Goal: Communication & Community: Answer question/provide support

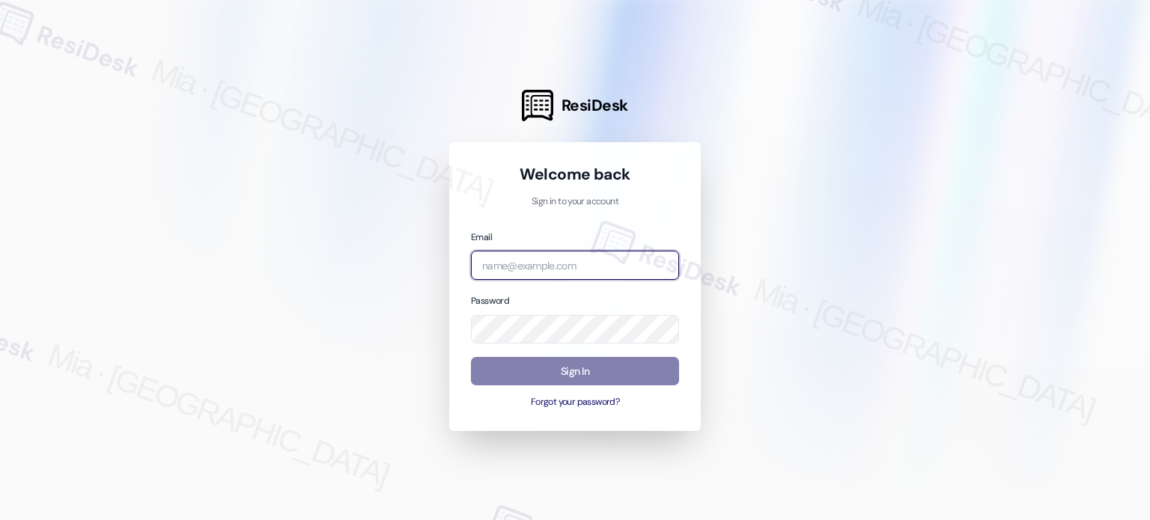
type input "automated-surveys-dermot-mia.caampued@dermot.com"
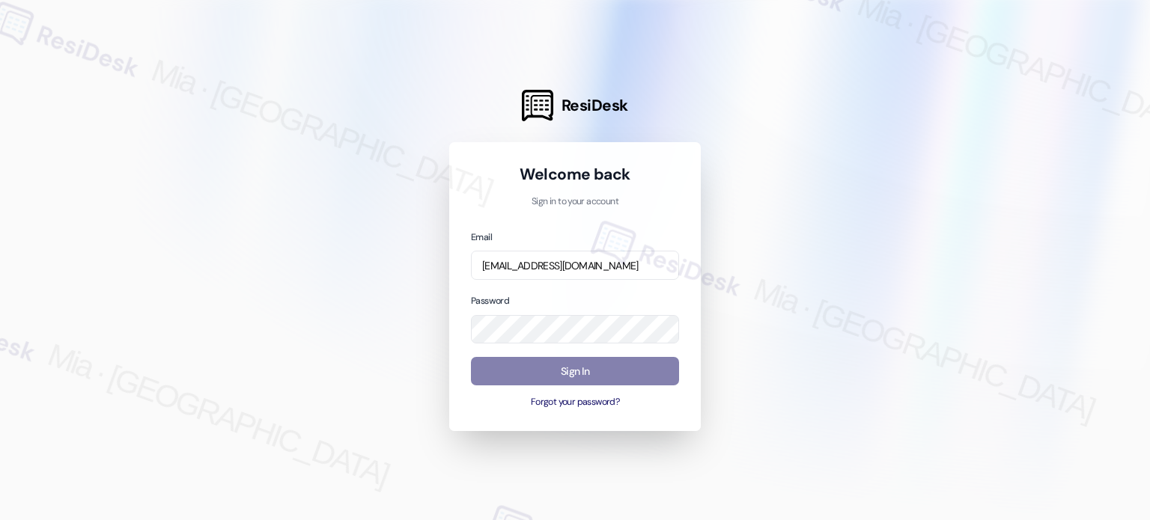
click at [554, 254] on input "automated-surveys-dermot-mia.caampued@dermot.com" at bounding box center [575, 265] width 208 height 29
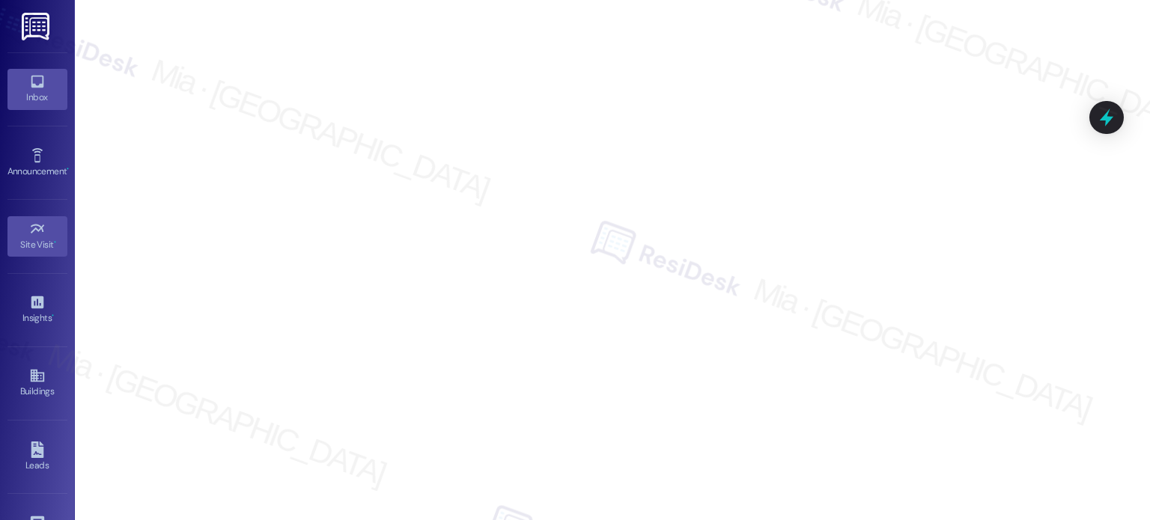
click at [48, 94] on div "Inbox" at bounding box center [37, 97] width 75 height 15
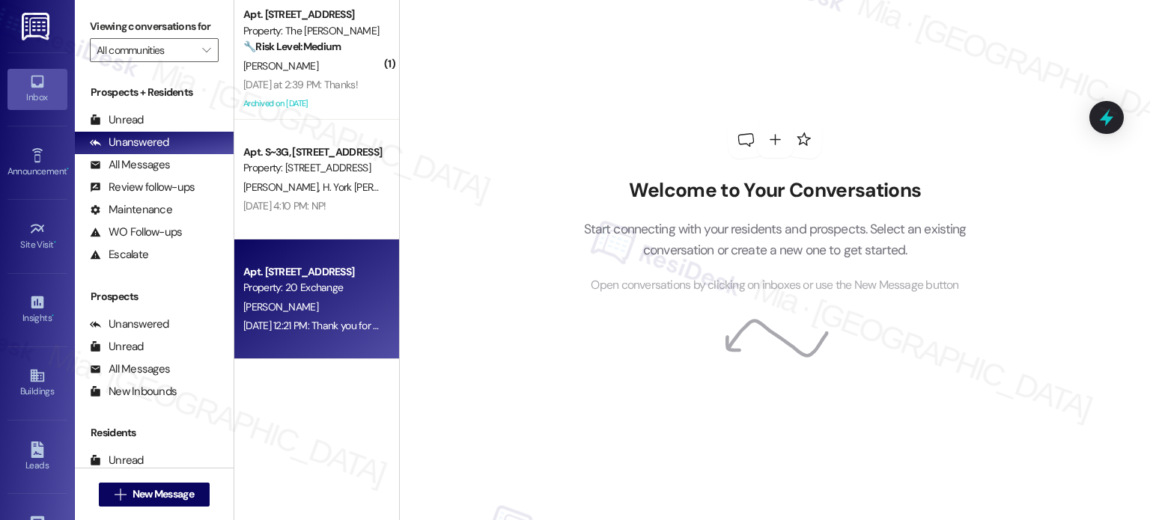
click at [291, 288] on div "Property: 20 Exchange" at bounding box center [312, 288] width 139 height 16
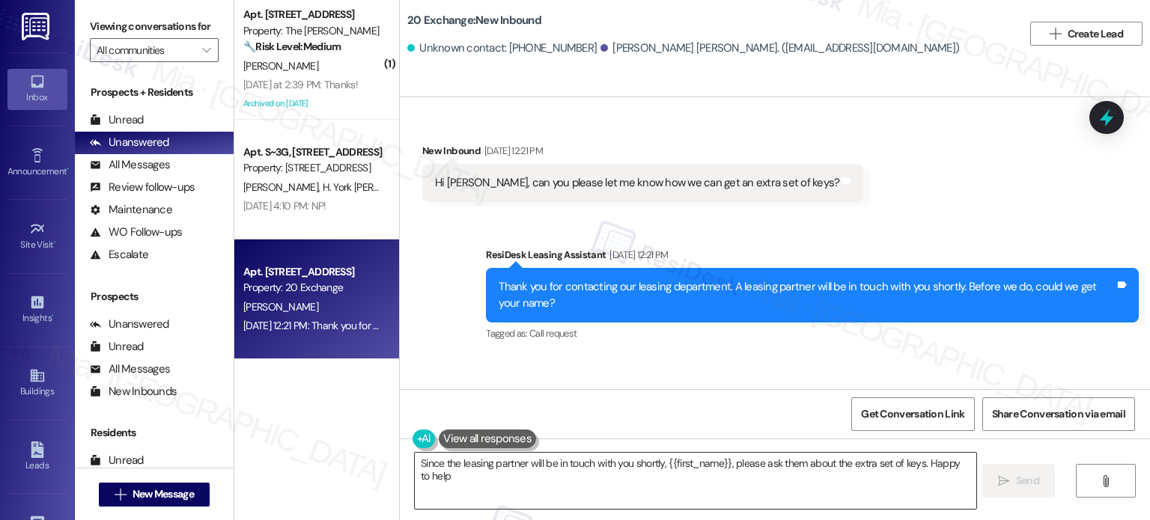
type textarea "Since the leasing partner will be in touch with you shortly, {{first_name}}, pl…"
click at [451, 482] on textarea "Since the leasing partner will be in touch with you shortly, {{first_name}}, pl…" at bounding box center [695, 481] width 561 height 56
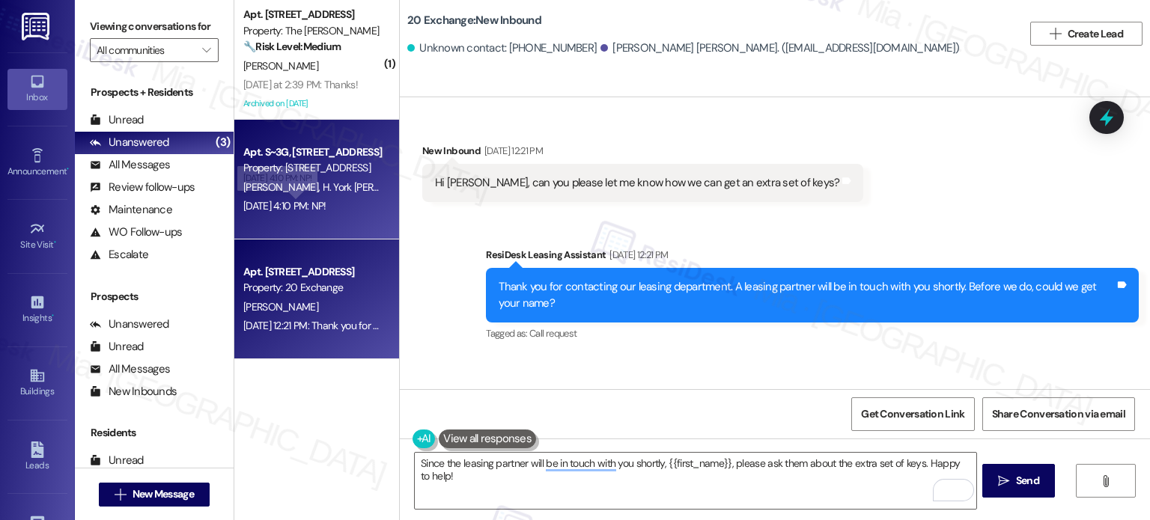
click at [320, 207] on div "Aug 20, 2025 at 4:10 PM: NP! Aug 20, 2025 at 4:10 PM: NP!" at bounding box center [284, 205] width 83 height 13
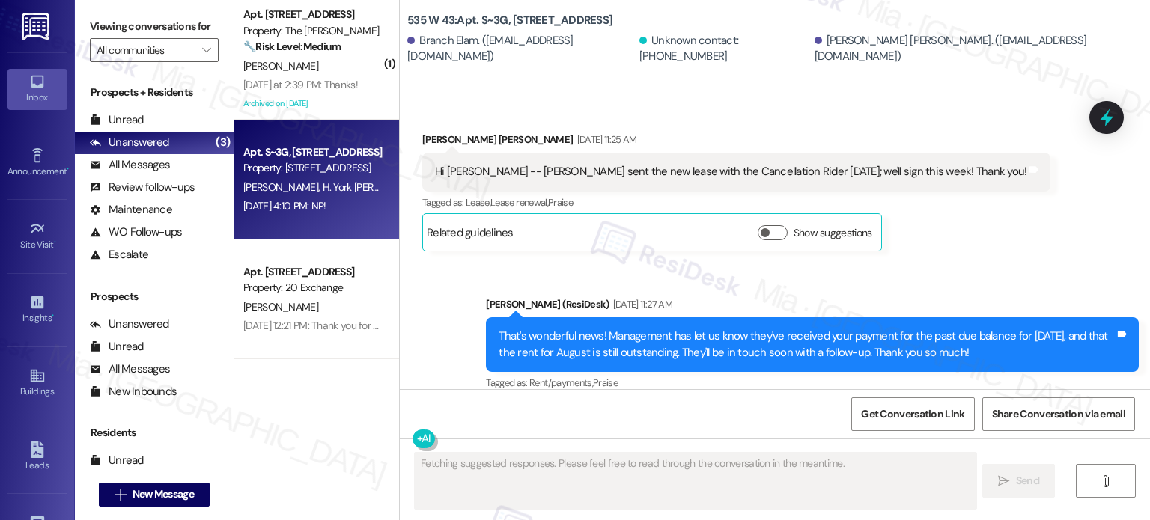
scroll to position [8867, 0]
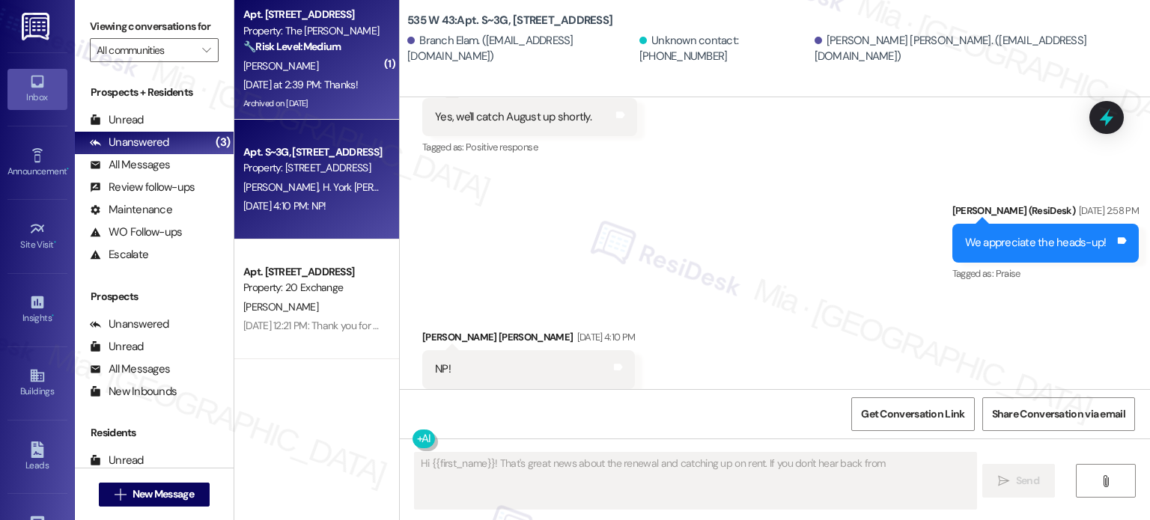
type textarea "Hi {{first_name}}! That's great news about the renewal and catching up on rent.…"
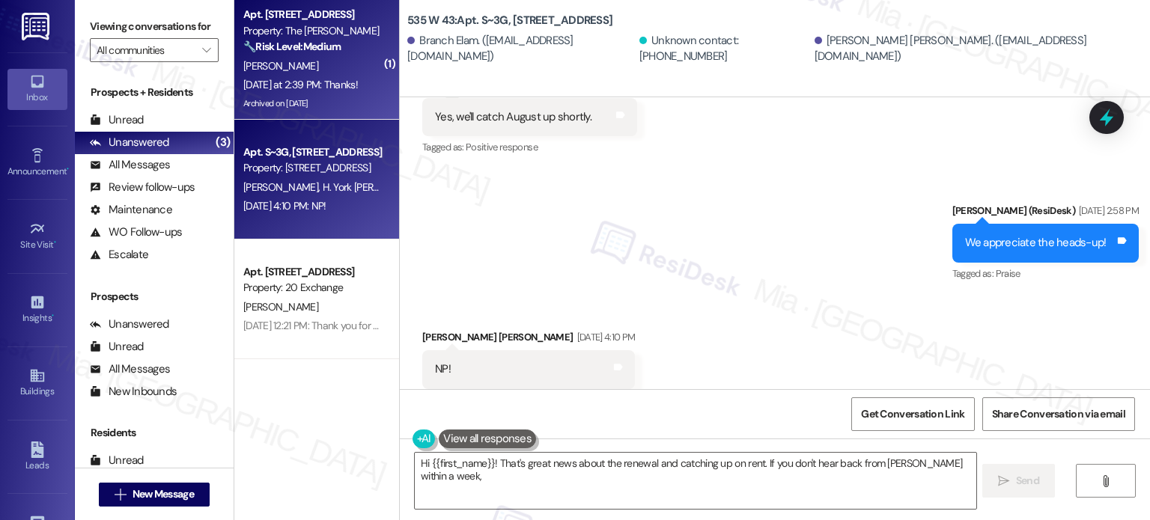
click at [338, 94] on div "[DATE] at 2:39 PM: Thanks! [DATE] at 2:39 PM: Thanks!" at bounding box center [313, 85] width 142 height 19
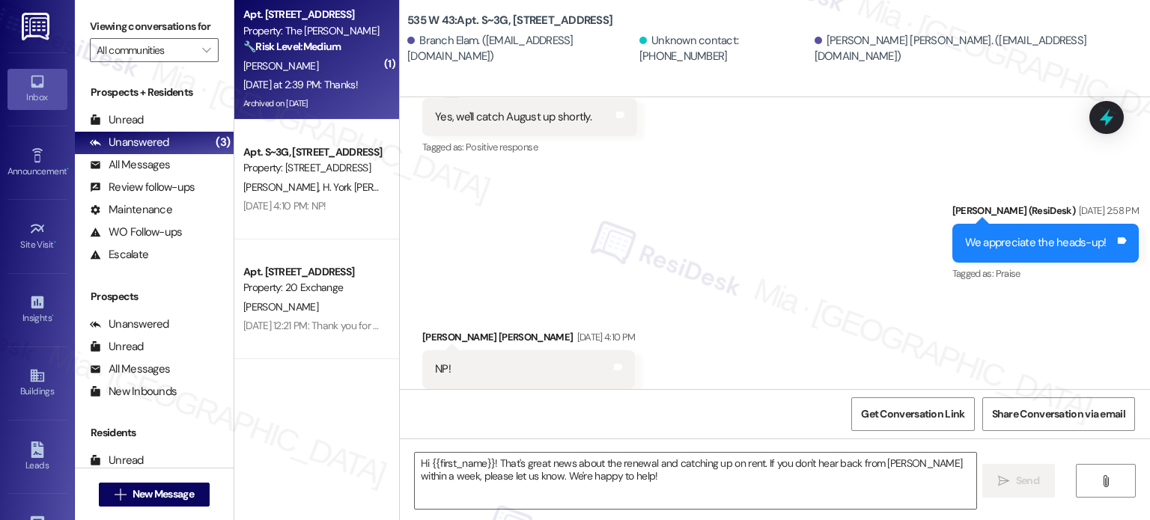
type textarea "Fetching suggested responses. Please feel free to read through the conversation…"
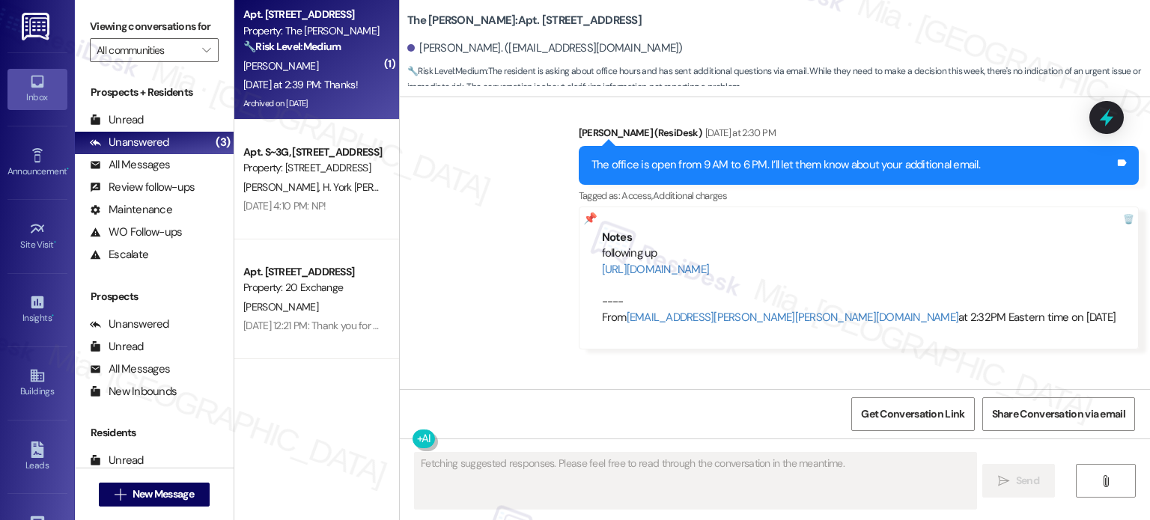
scroll to position [13719, 0]
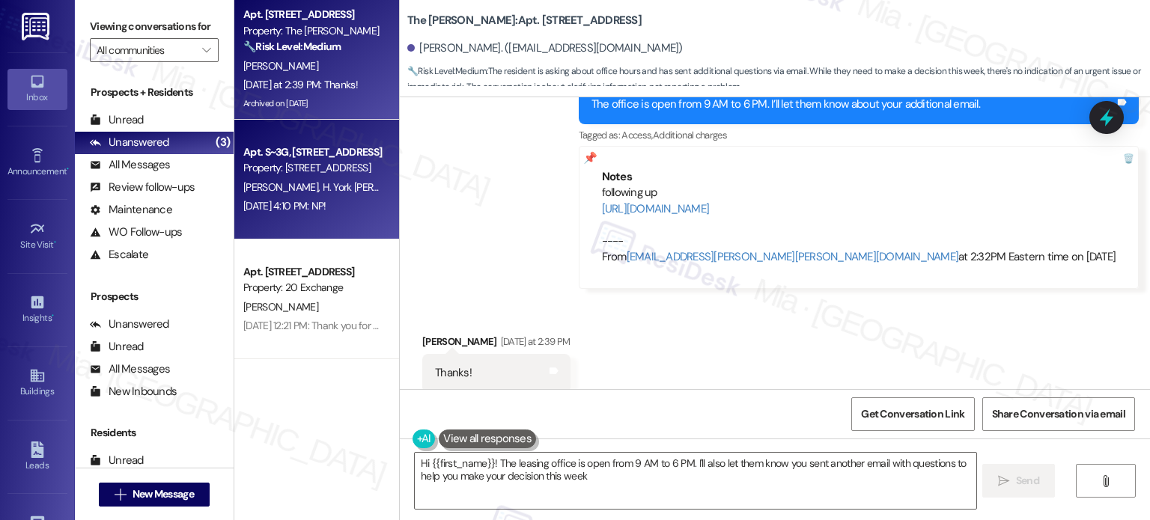
type textarea "Hi {{first_name}}! The leasing office is open from 9 AM to 6 PM. I'll also let …"
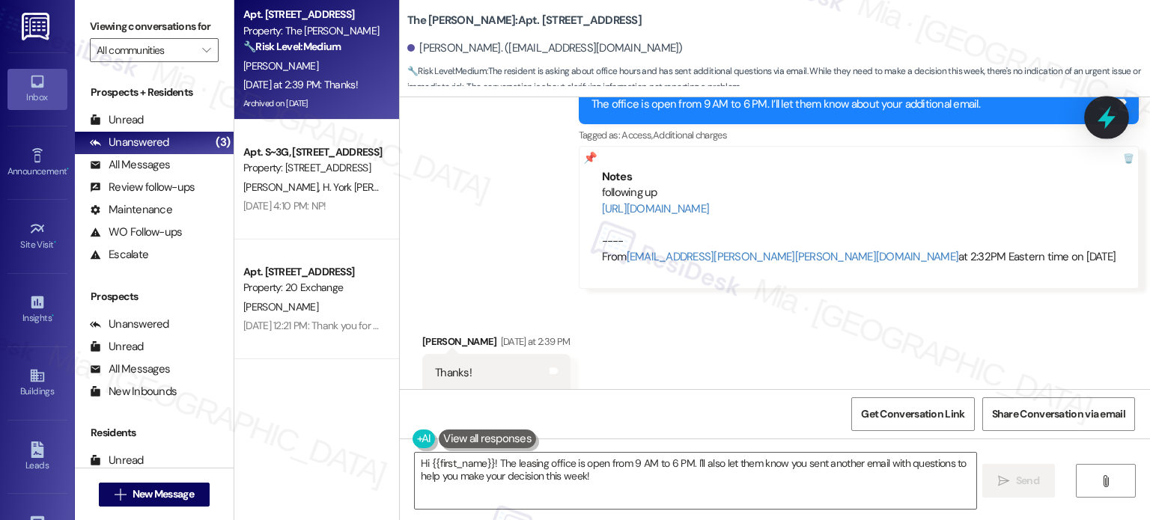
click at [1099, 126] on icon at bounding box center [1106, 117] width 25 height 25
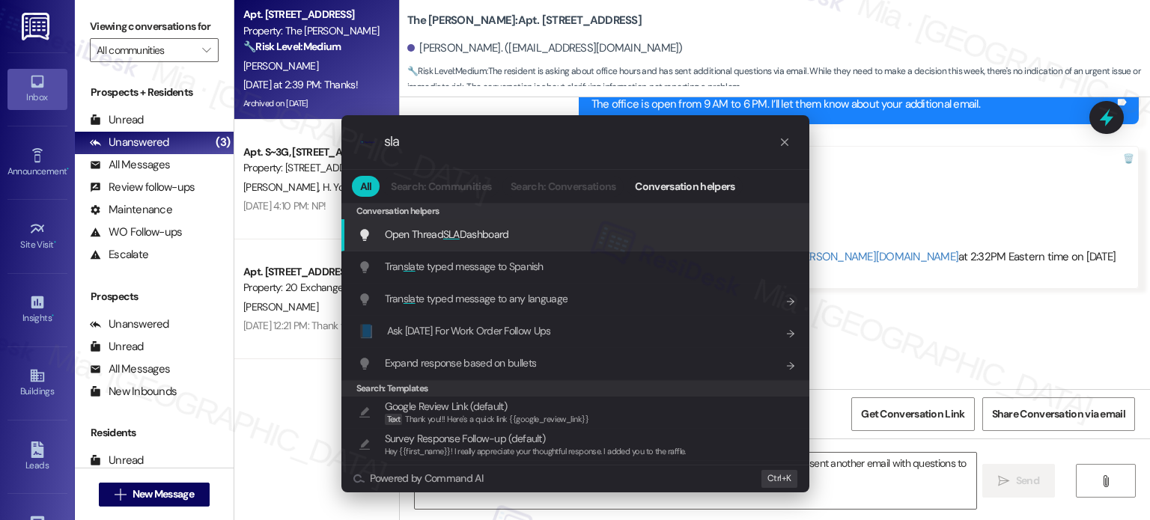
type input "sla"
click at [464, 240] on span "Open Thread SLA Dashboard" at bounding box center [447, 234] width 124 height 13
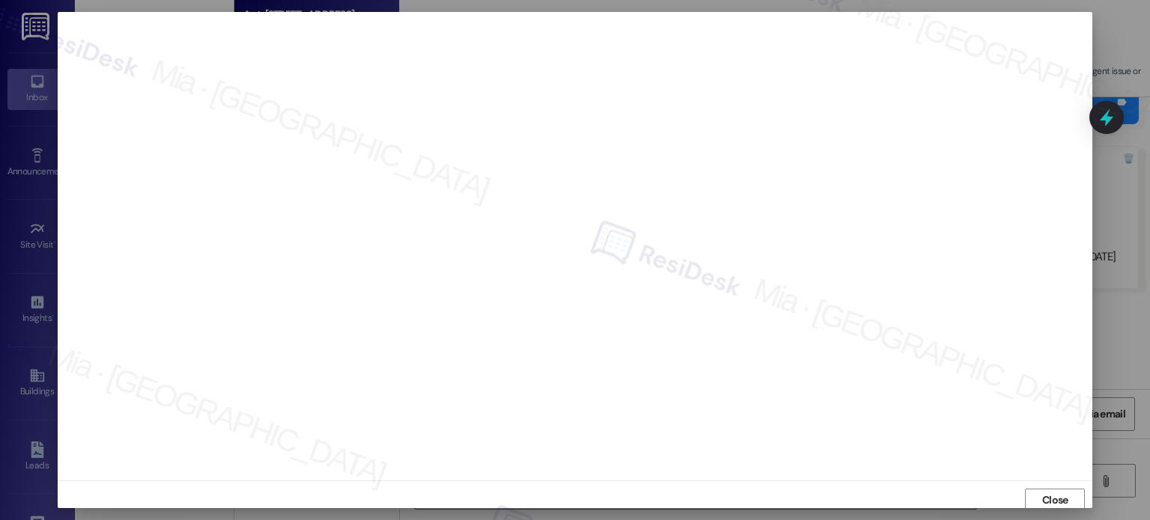
scroll to position [4, 0]
drag, startPoint x: 1061, startPoint y: 499, endPoint x: 973, endPoint y: 487, distance: 88.3
click at [1060, 497] on span "Close" at bounding box center [1055, 497] width 26 height 16
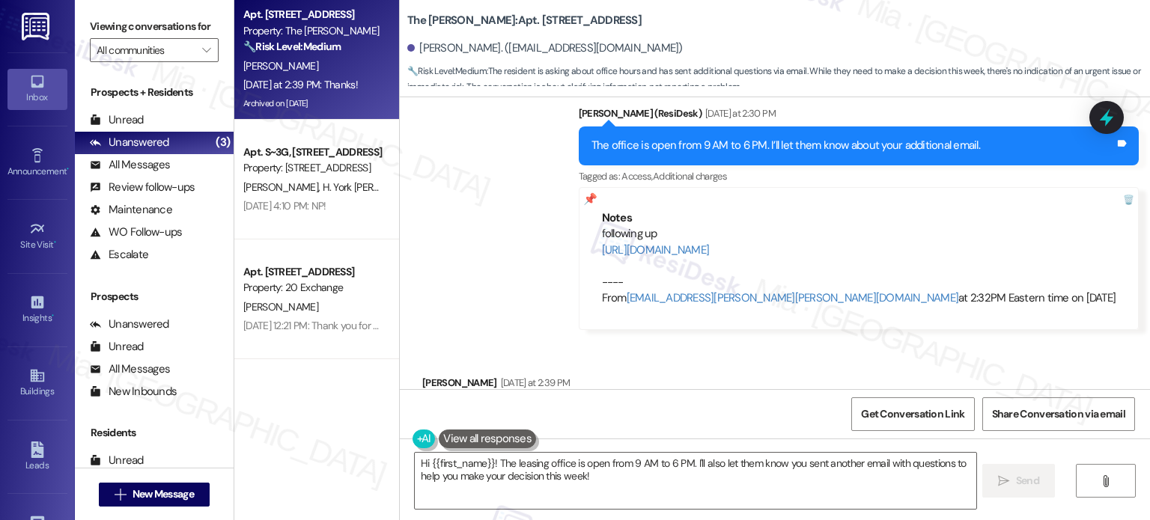
scroll to position [13645, 0]
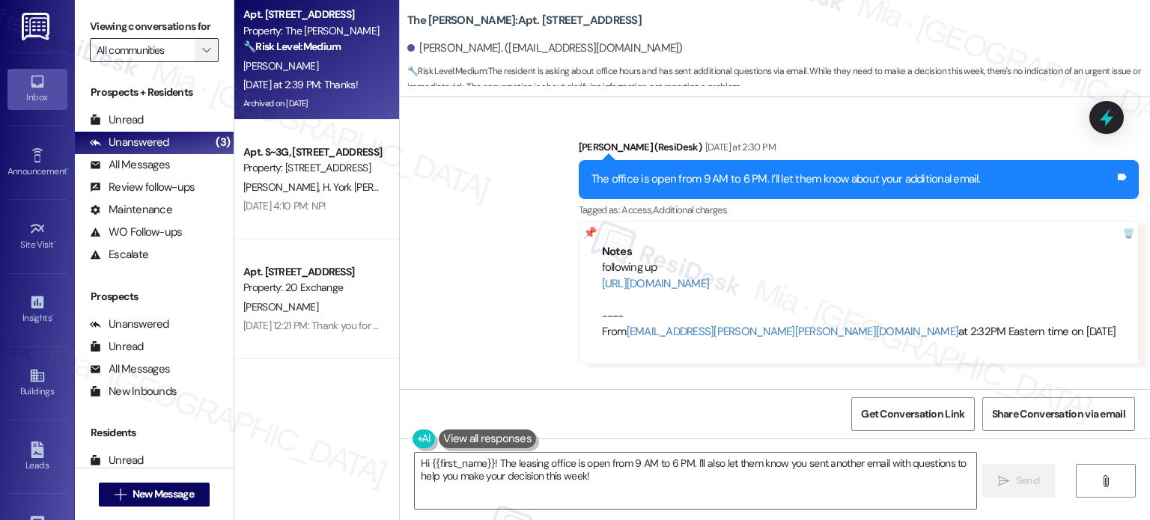
click at [206, 55] on button "" at bounding box center [207, 50] width 24 height 24
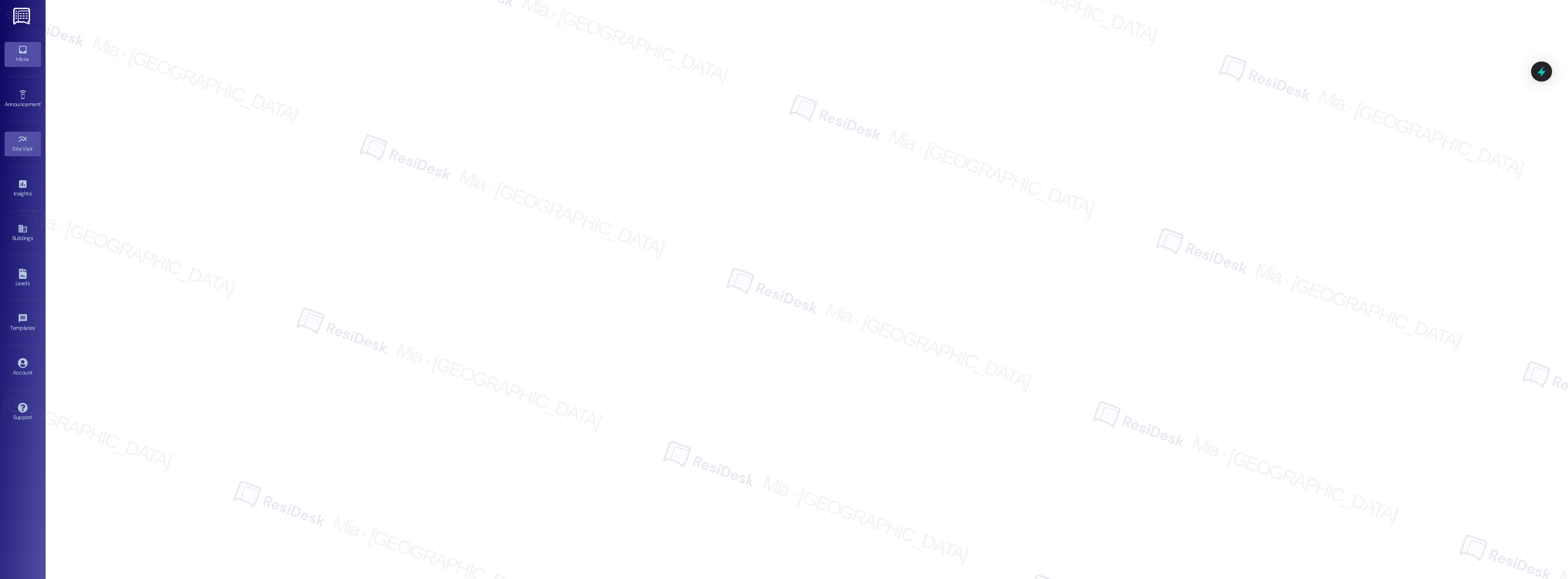
click at [26, 56] on div "Inbox" at bounding box center [23, 59] width 46 height 9
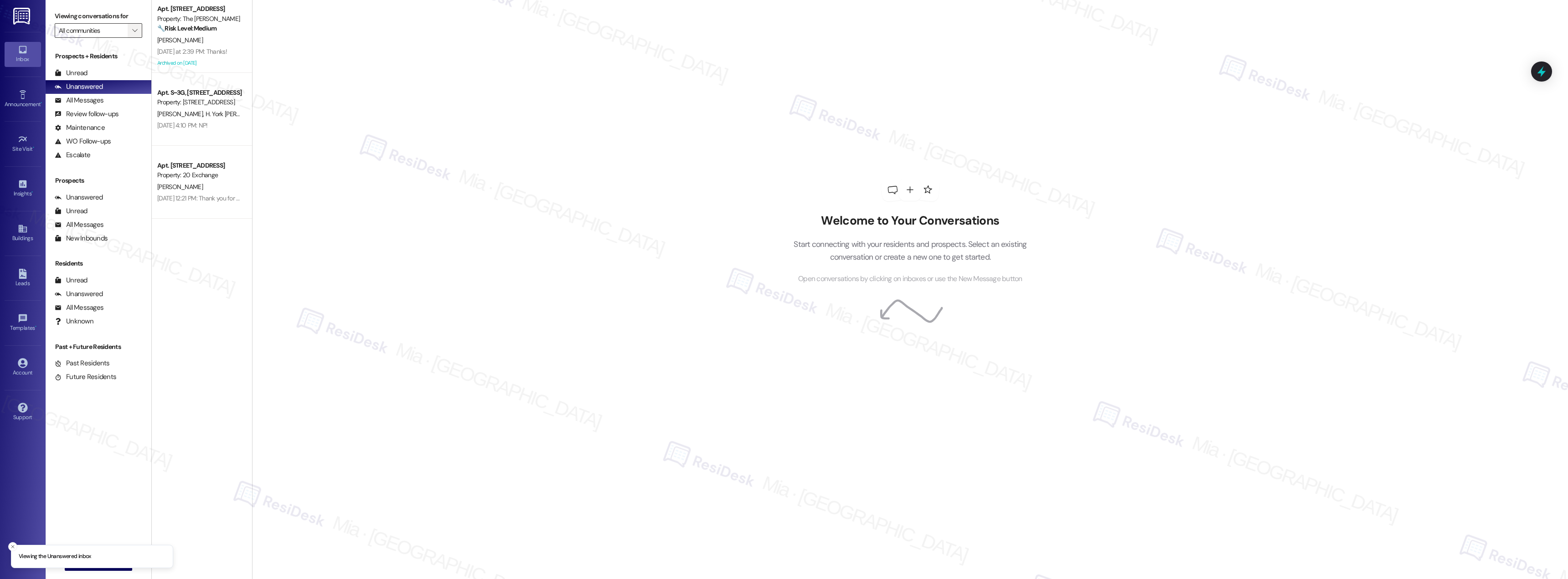
click at [128, 30] on button "" at bounding box center [135, 30] width 15 height 15
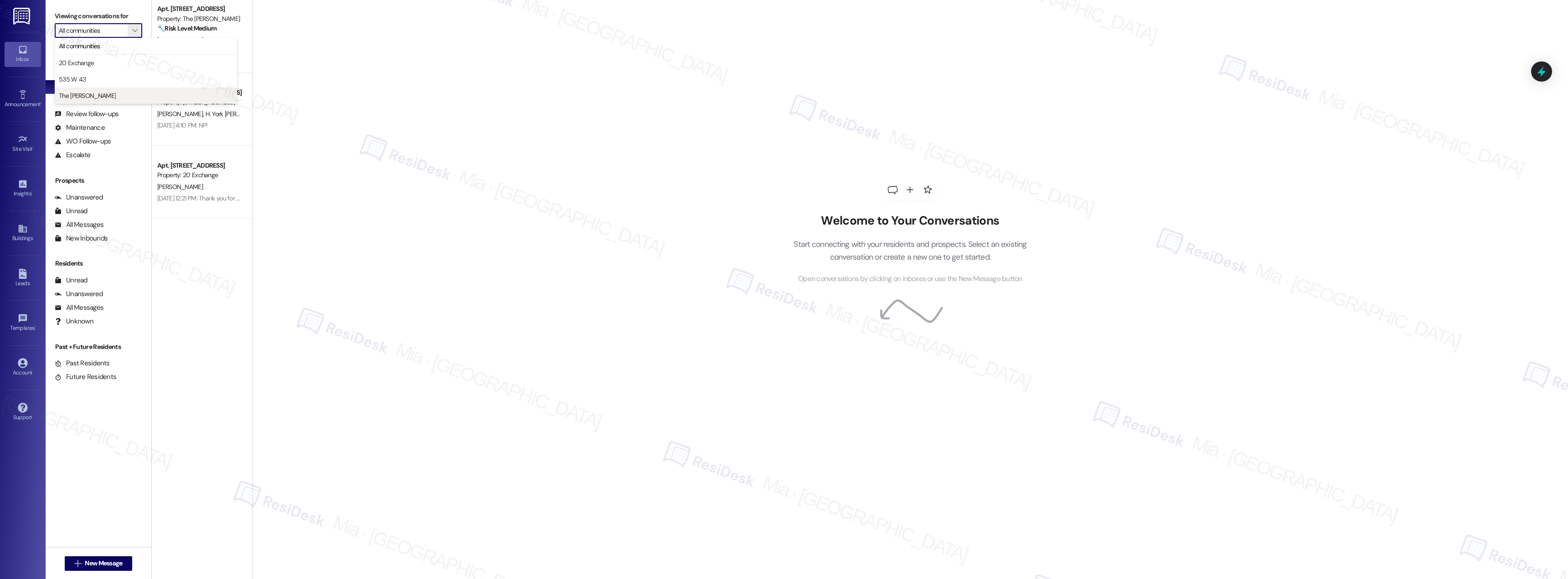
click at [93, 93] on span "The Landon" at bounding box center [146, 95] width 174 height 9
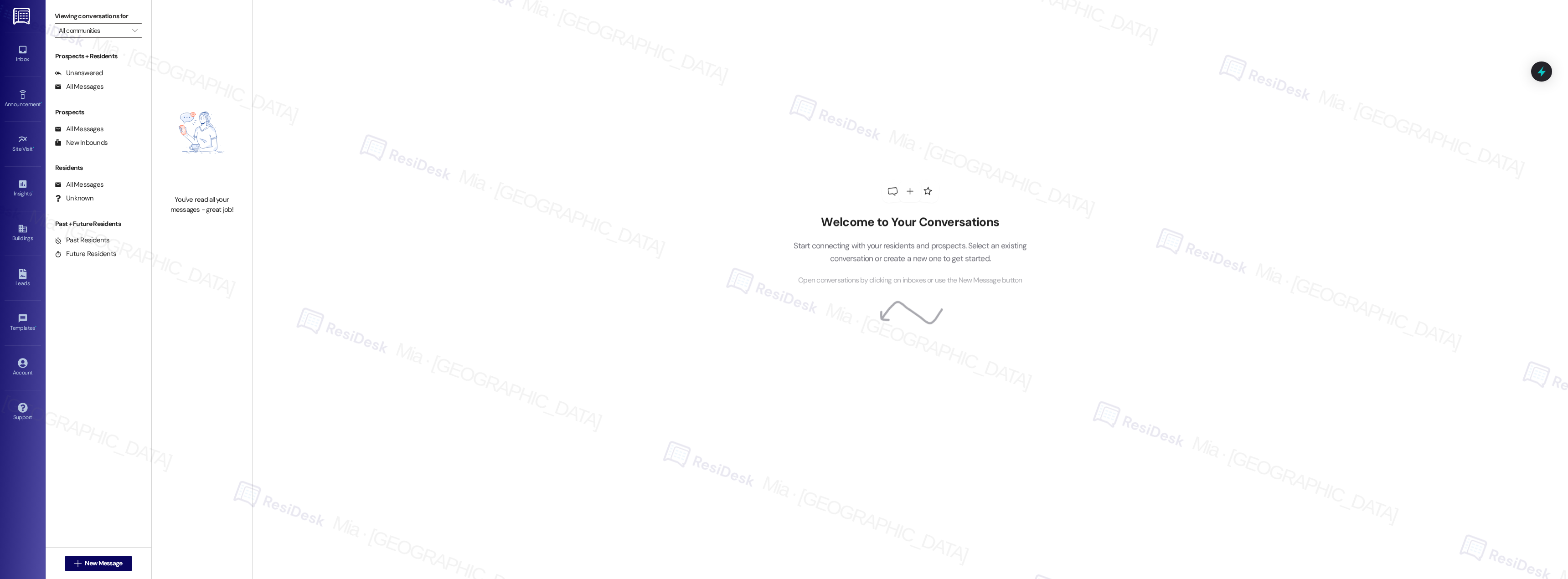
type input "The Landon"
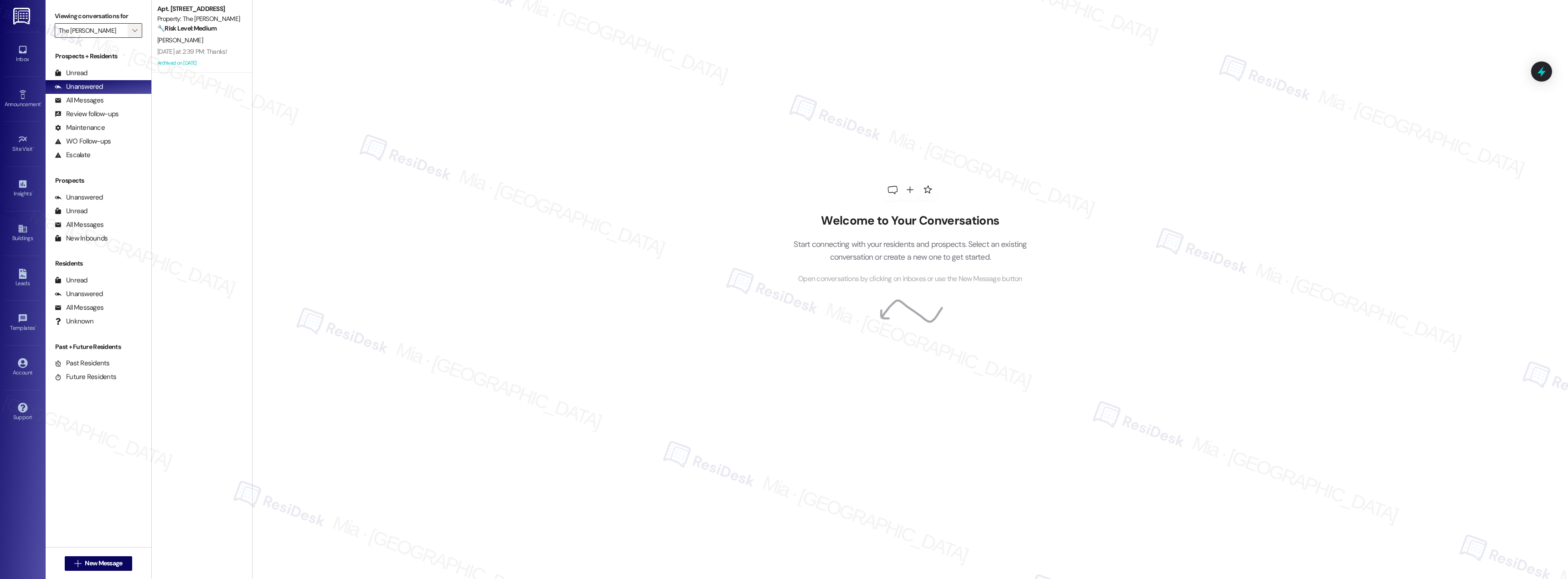
click at [130, 33] on span "" at bounding box center [135, 30] width 9 height 15
click at [115, 44] on span "All communities" at bounding box center [146, 46] width 174 height 9
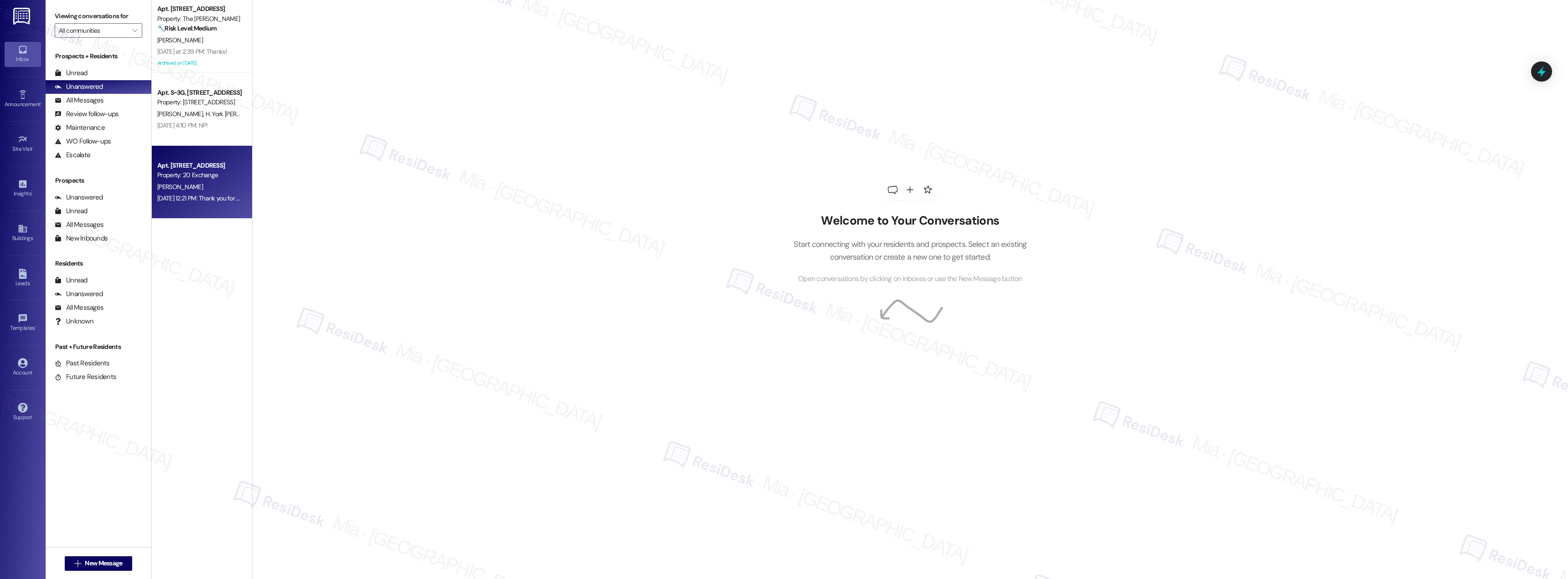
click at [206, 192] on div "[PERSON_NAME]" at bounding box center [200, 187] width 86 height 12
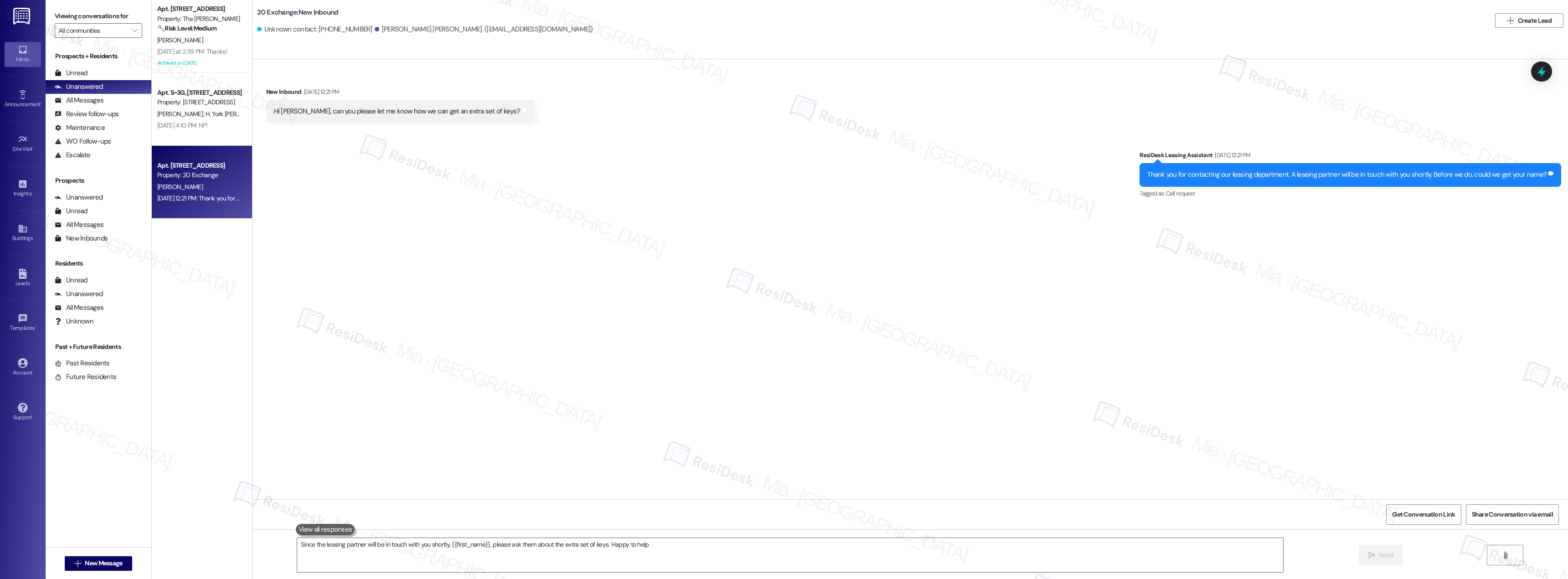
type textarea "Since the leasing partner will be in touch with you shortly, {{first_name}}, pl…"
click at [209, 115] on div "B. Elam H. York Elam" at bounding box center [200, 114] width 86 height 12
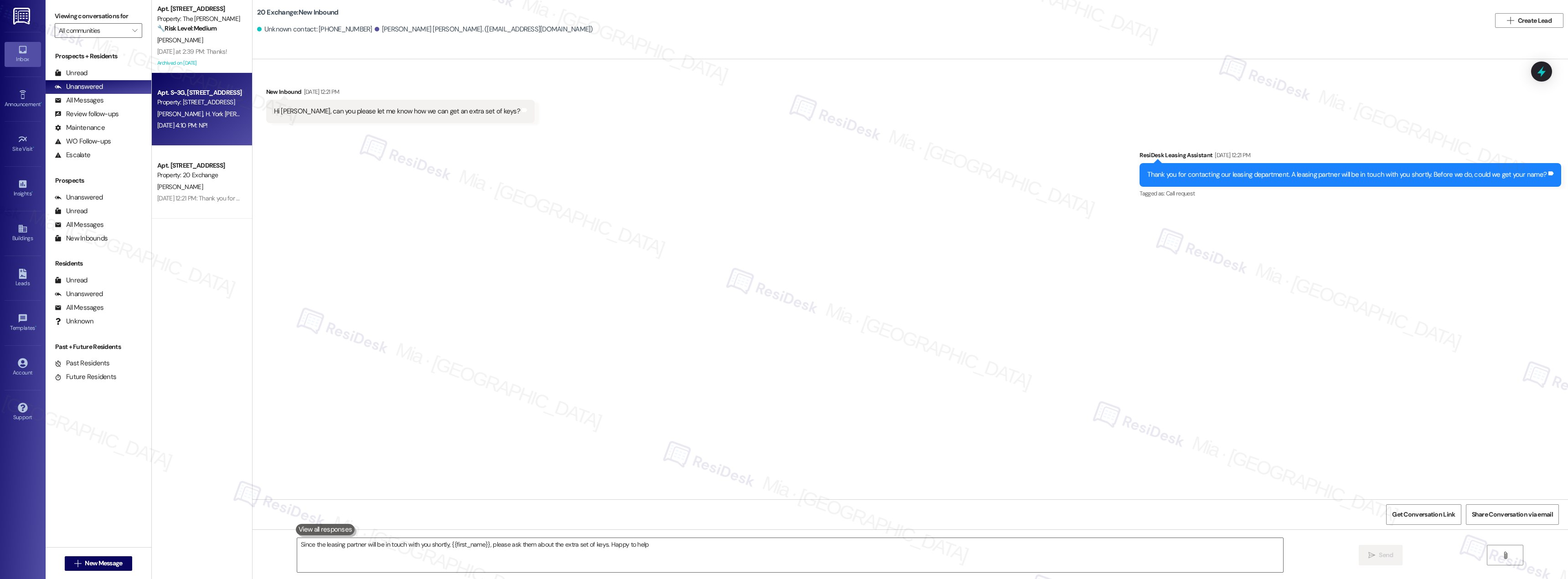
type textarea "Since the leasing partner will be in touch with you shortly, {{first_name}}, pl…"
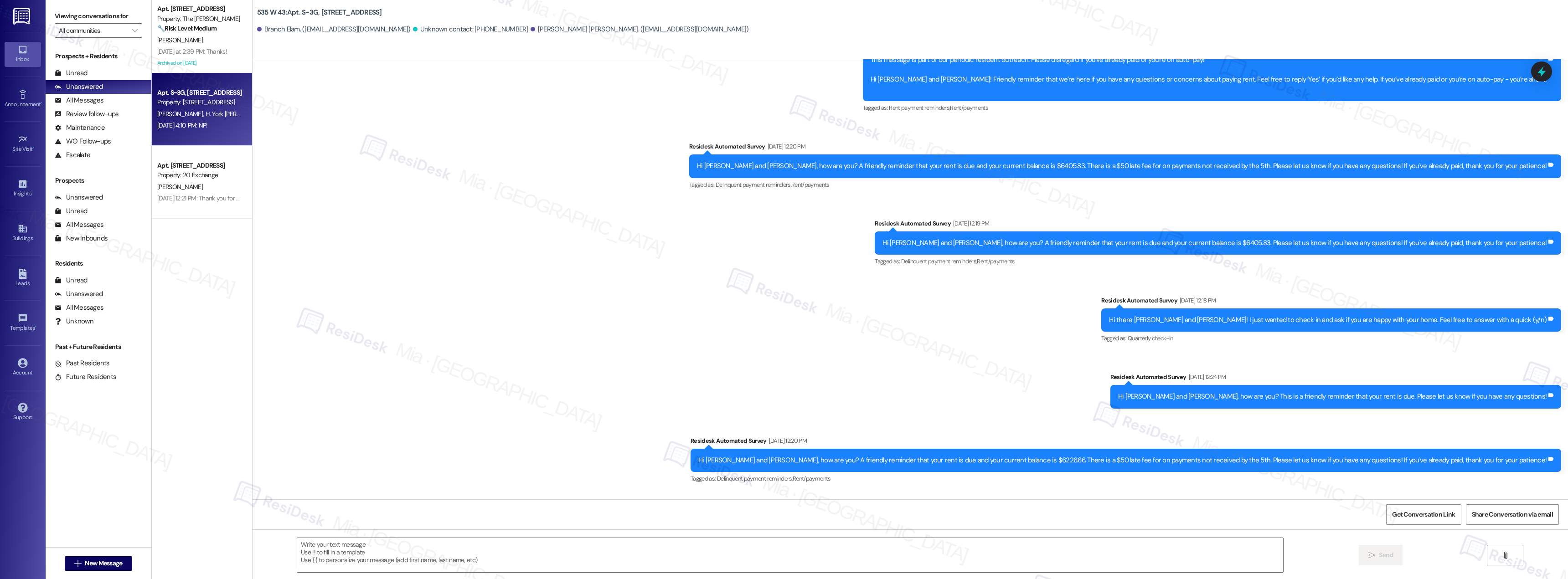
type textarea "Fetching suggested responses. Please feel free to read through the conversation…"
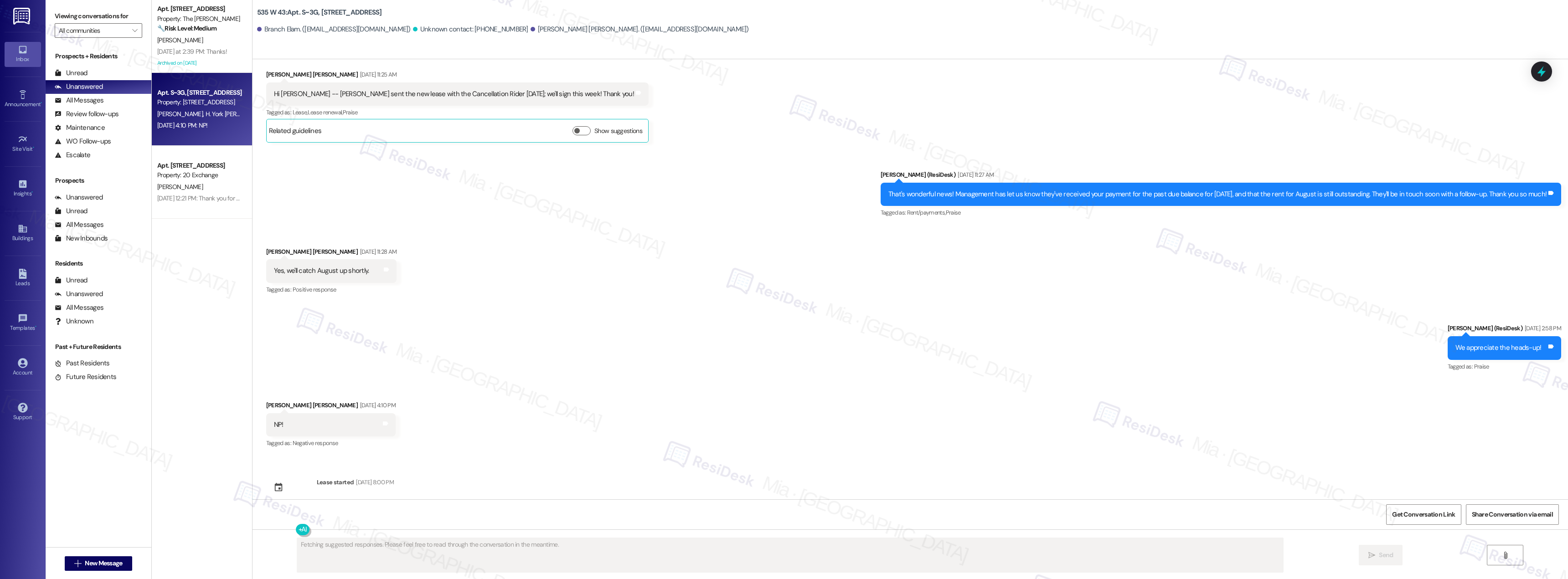
scroll to position [4589, 0]
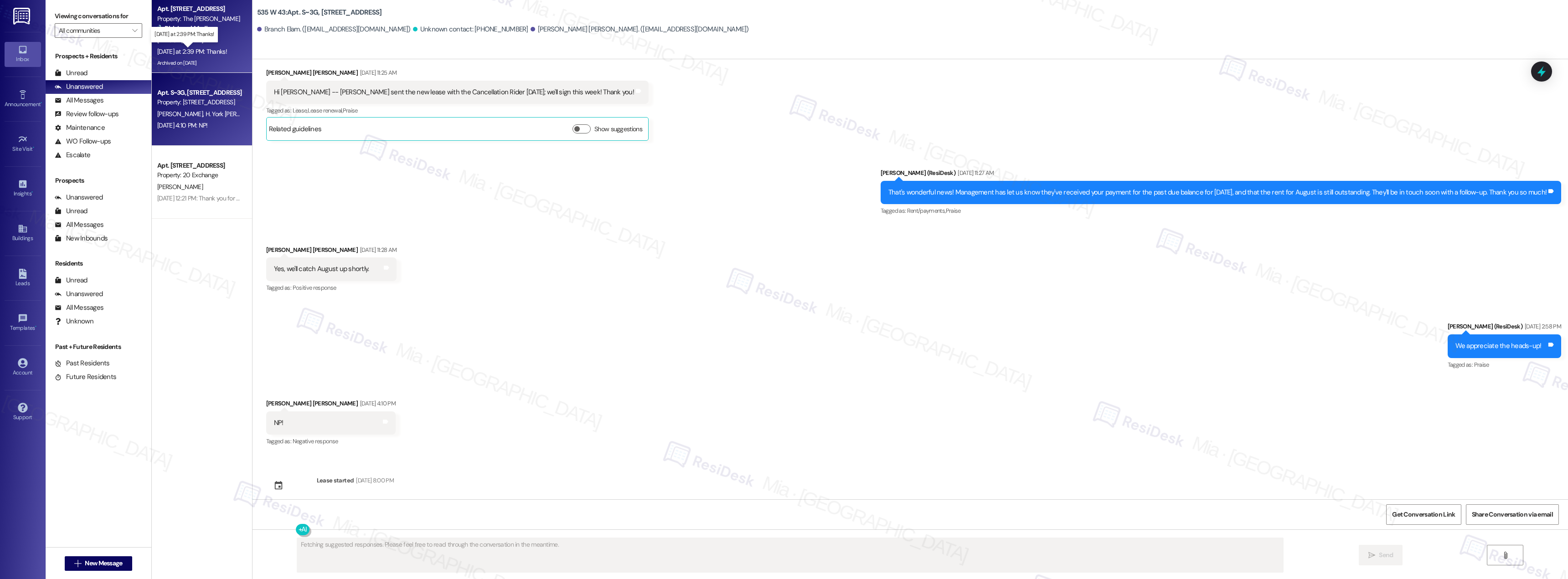
click at [220, 51] on div "Yesterday at 2:39 PM: Thanks! Yesterday at 2:39 PM: Thanks!" at bounding box center [192, 51] width 70 height 8
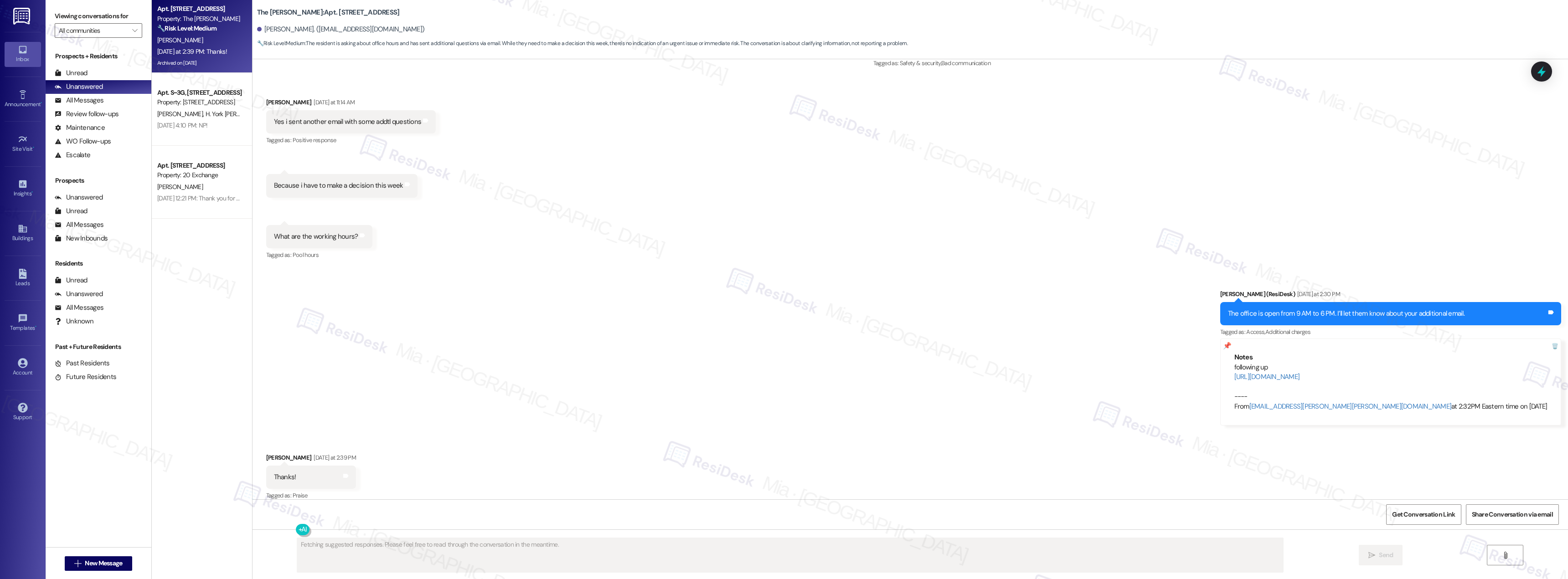
scroll to position [7497, 0]
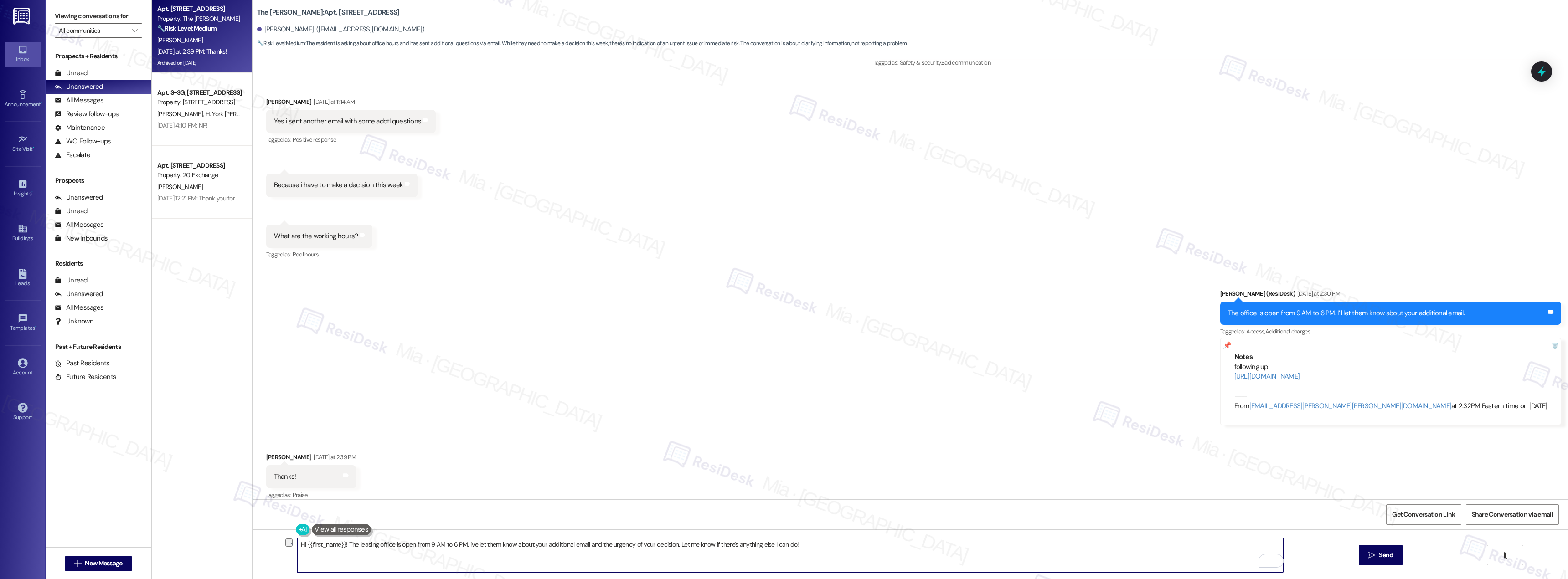
drag, startPoint x: 670, startPoint y: 543, endPoint x: 342, endPoint y: 551, distance: 328.1
click at [342, 316] on textarea "Hi {{first_name}}! The leasing office is open from 9 AM to 6 PM. I've let them …" at bounding box center [790, 555] width 986 height 34
type textarea "Hi {{first_name}}! Let me know if there's anything else I can do!"
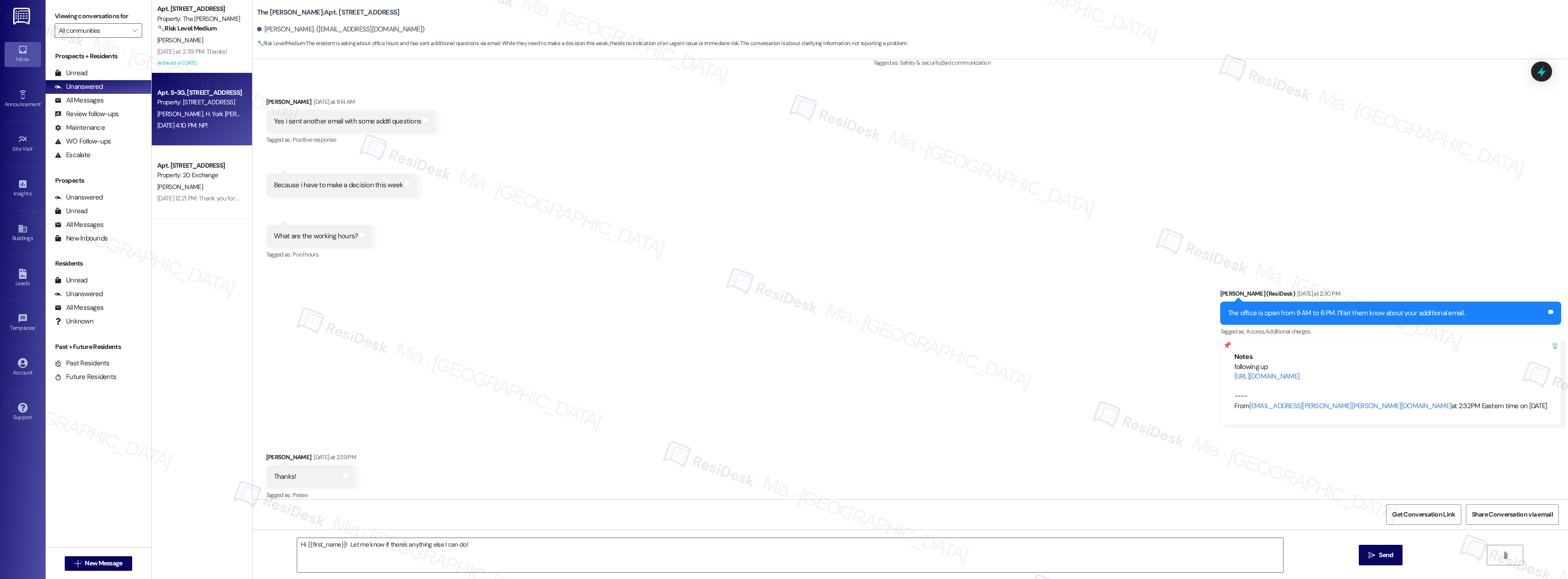
type textarea "Fetching suggested responses. Please feel free to read through the conversation…"
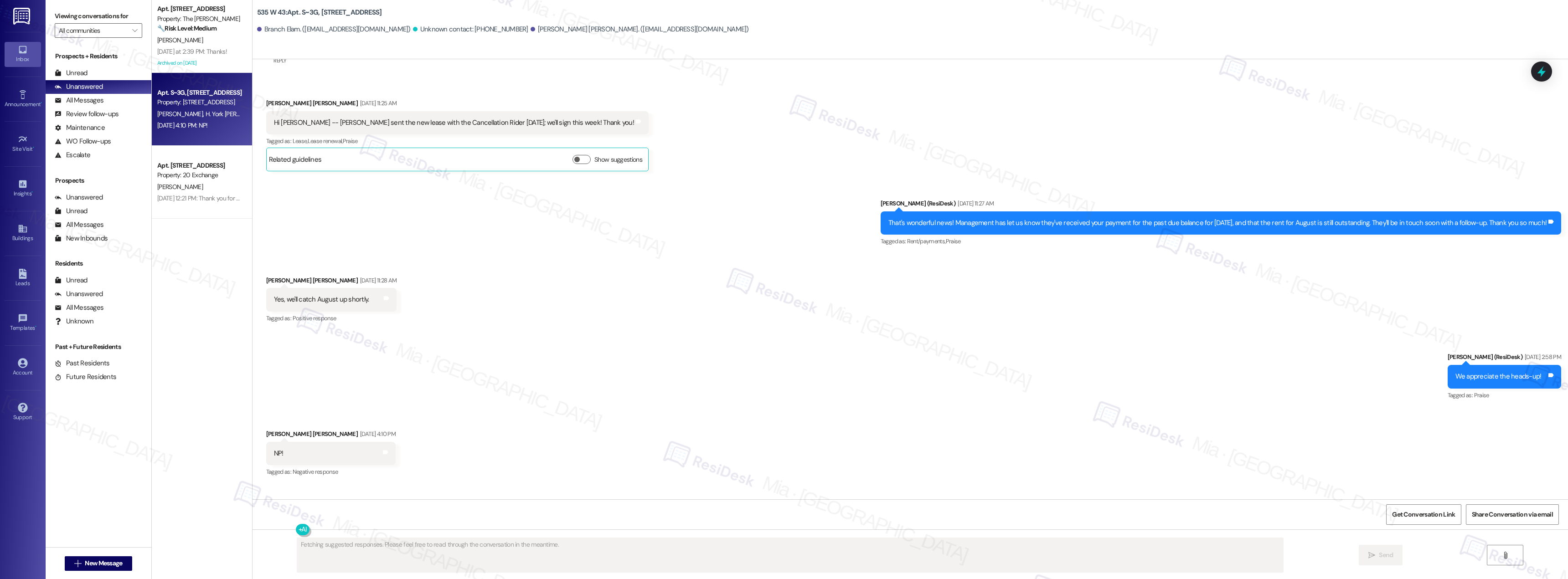
scroll to position [4580, 0]
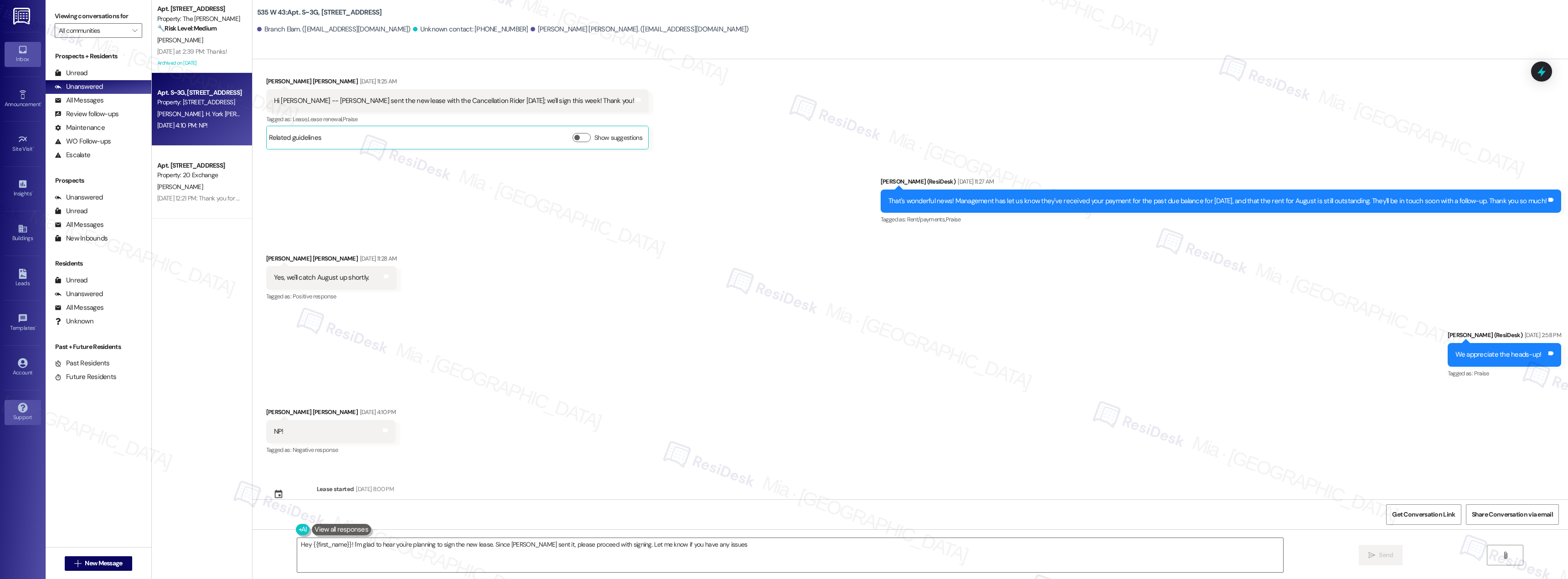
type textarea "Hey {{first_name}}! I'm glad to hear you're planning to sign the new lease. Sin…"
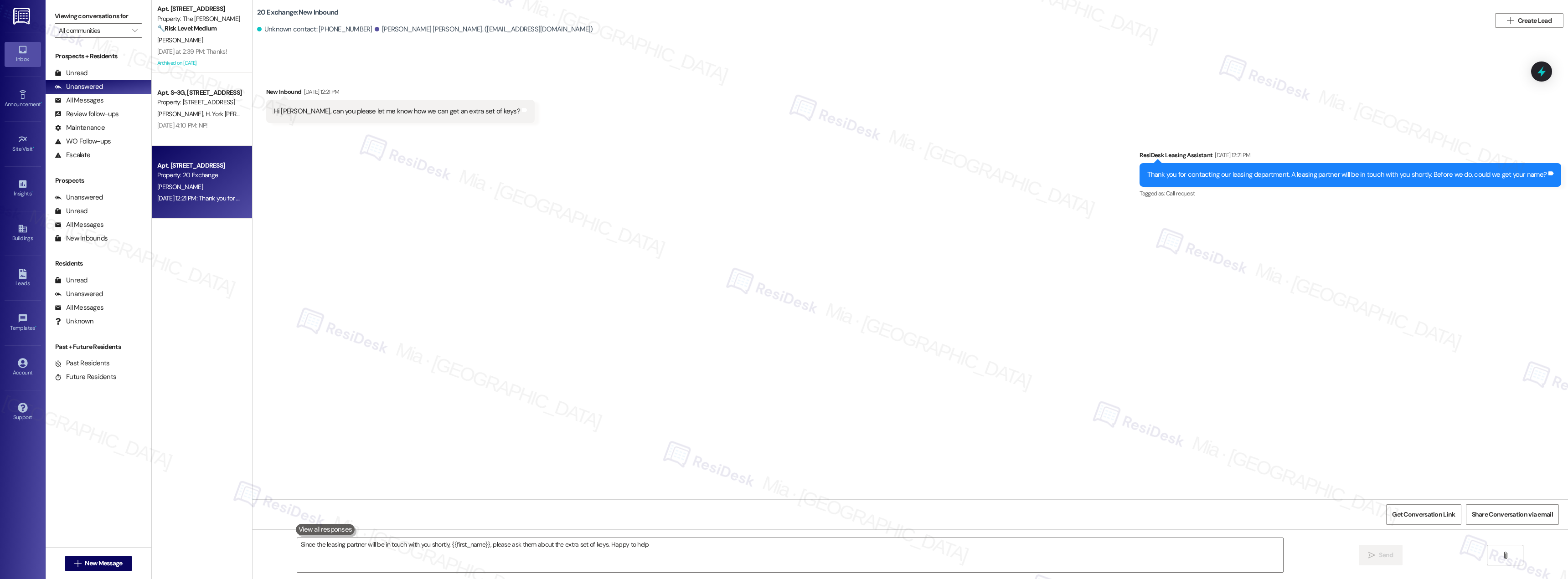
type textarea "Since the leasing partner will be in touch with you shortly, {{first_name}}, pl…"
click at [185, 43] on div "B. Pizarro" at bounding box center [200, 40] width 86 height 12
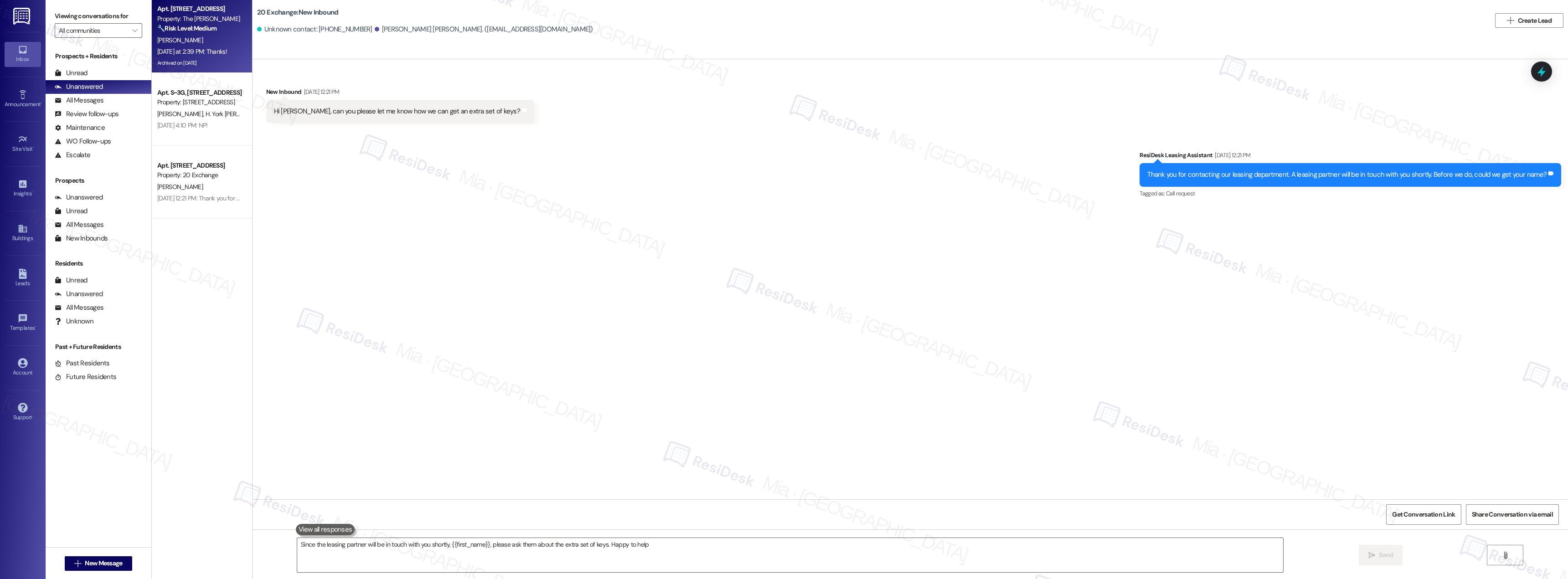
type textarea "Since the leasing partner will be in touch with you shortly, {{first_name}}, pl…"
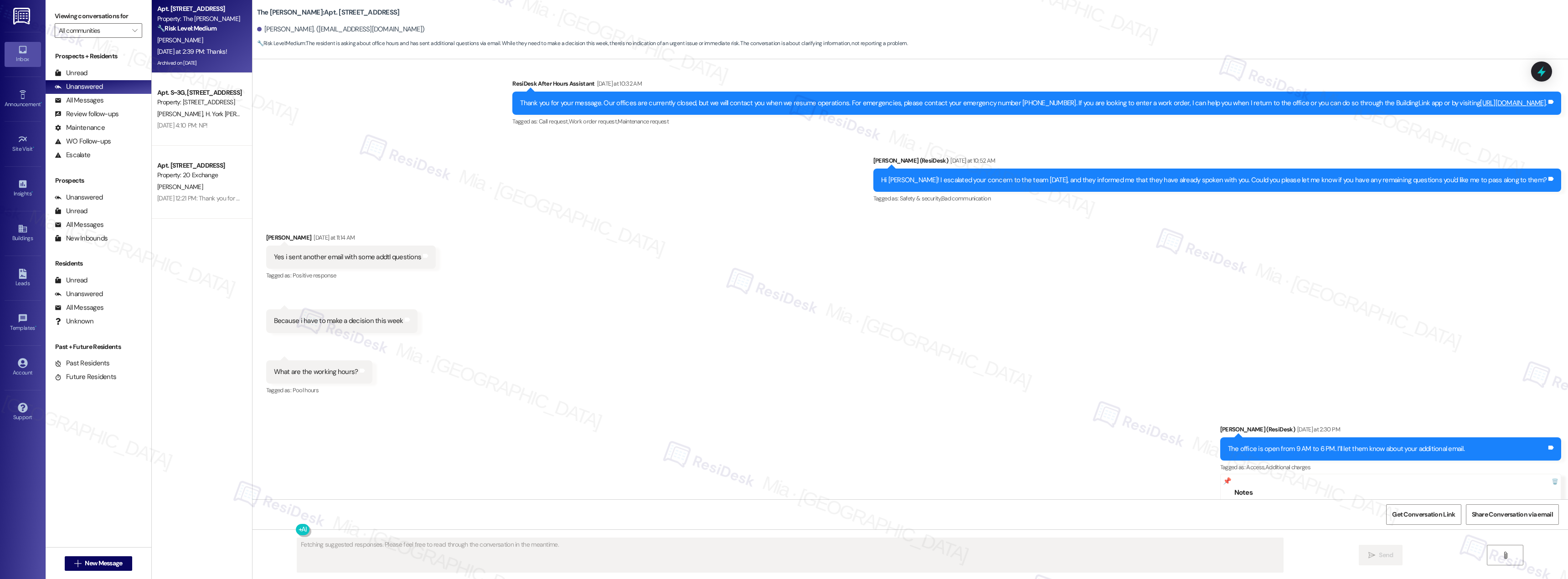
scroll to position [7497, 0]
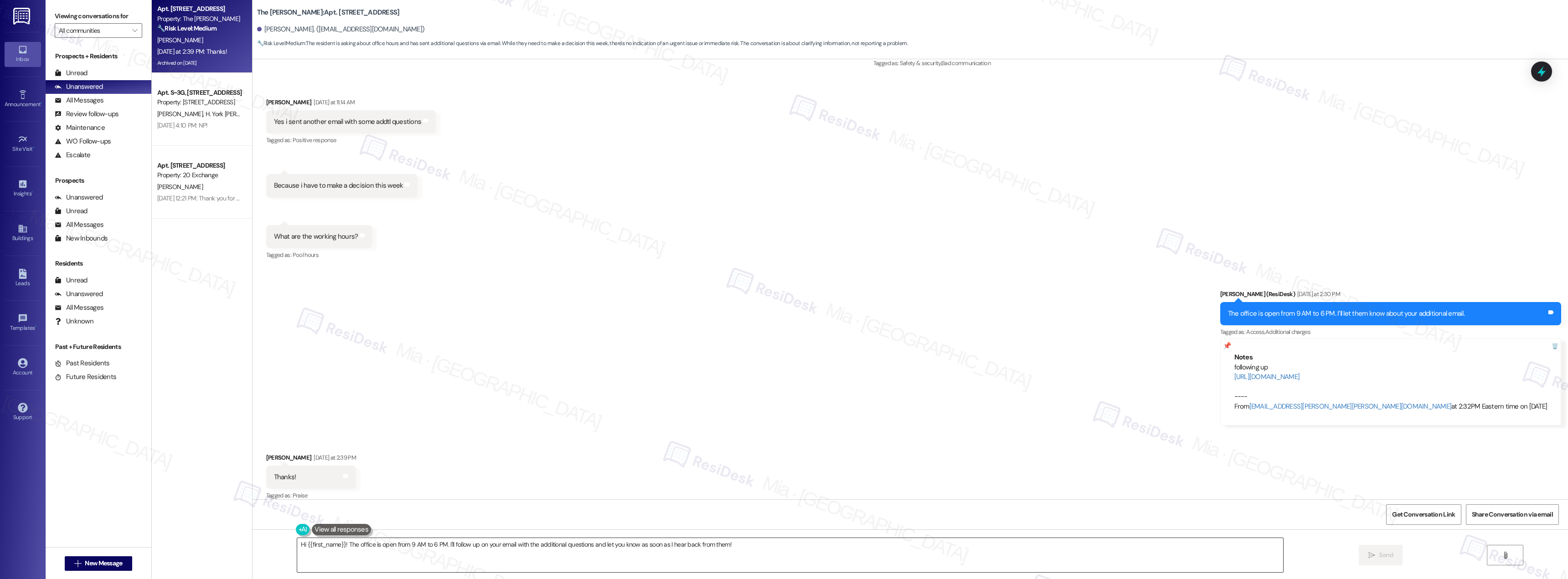
click at [297, 316] on textarea "Hi {{first_name}}! The office is open from 9 AM to 6 PM. I'll follow up on your…" at bounding box center [790, 555] width 986 height 34
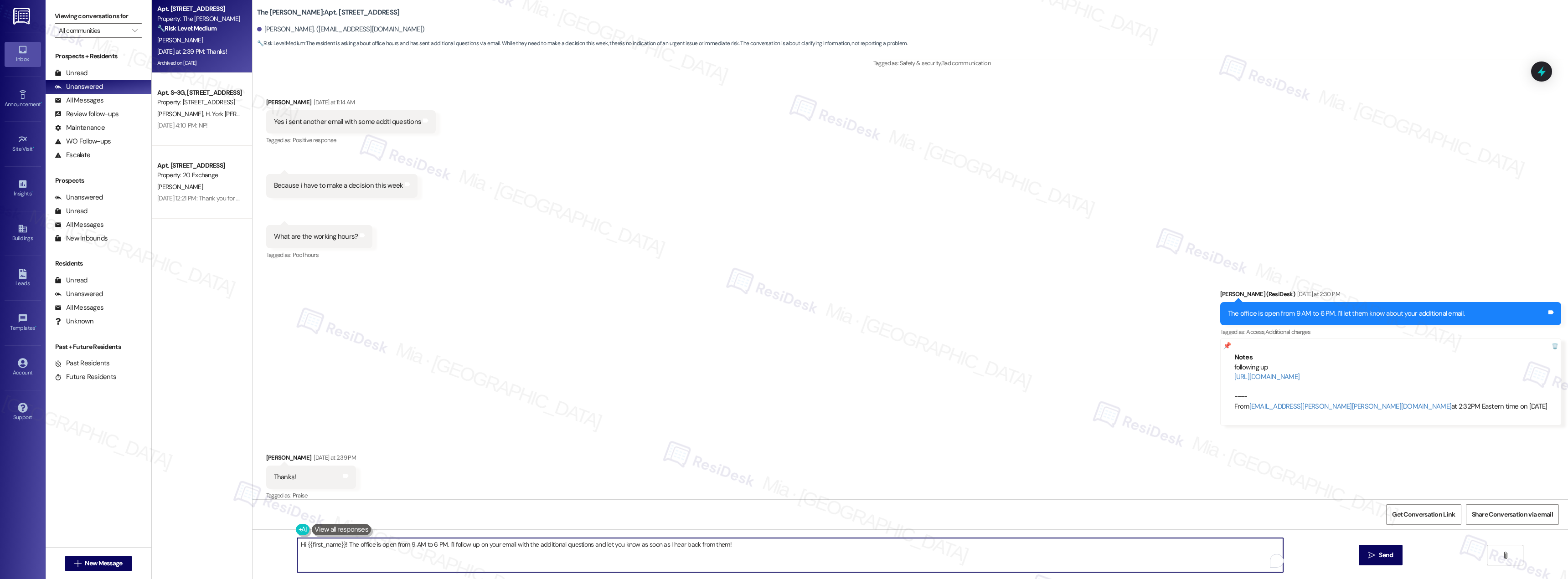
click at [297, 316] on textarea "Hi {{first_name}}! The office is open from 9 AM to 6 PM. I'll follow up on your…" at bounding box center [790, 555] width 986 height 34
drag, startPoint x: 379, startPoint y: 545, endPoint x: 761, endPoint y: 544, distance: 382.0
click at [699, 316] on textarea "You're welcome {{first_name}}! The office is open from 9 AM to 6 PM. I'll follo…" at bounding box center [790, 555] width 986 height 34
drag, startPoint x: 407, startPoint y: 543, endPoint x: 293, endPoint y: 544, distance: 114.0
click at [297, 316] on textarea "You're welcome {{first_name}}! If you have" at bounding box center [790, 555] width 986 height 34
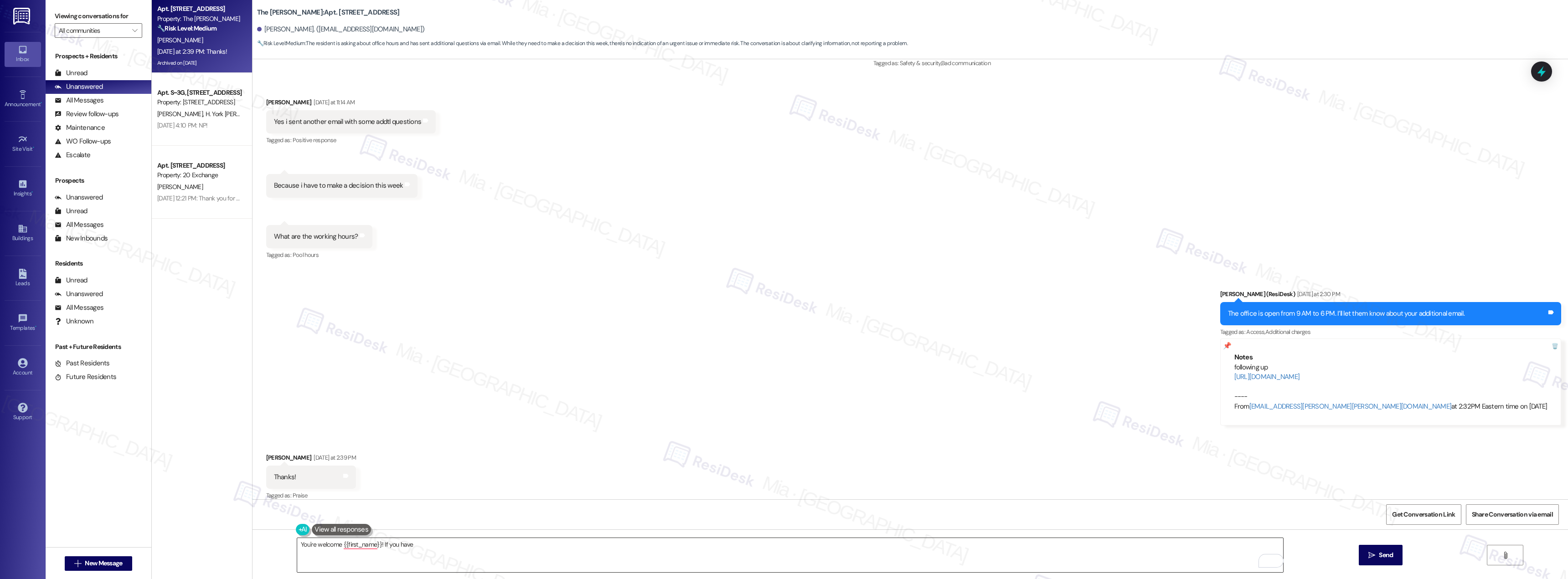
click at [410, 316] on textarea "You're welcome {{first_name}}! If you have" at bounding box center [790, 555] width 986 height 34
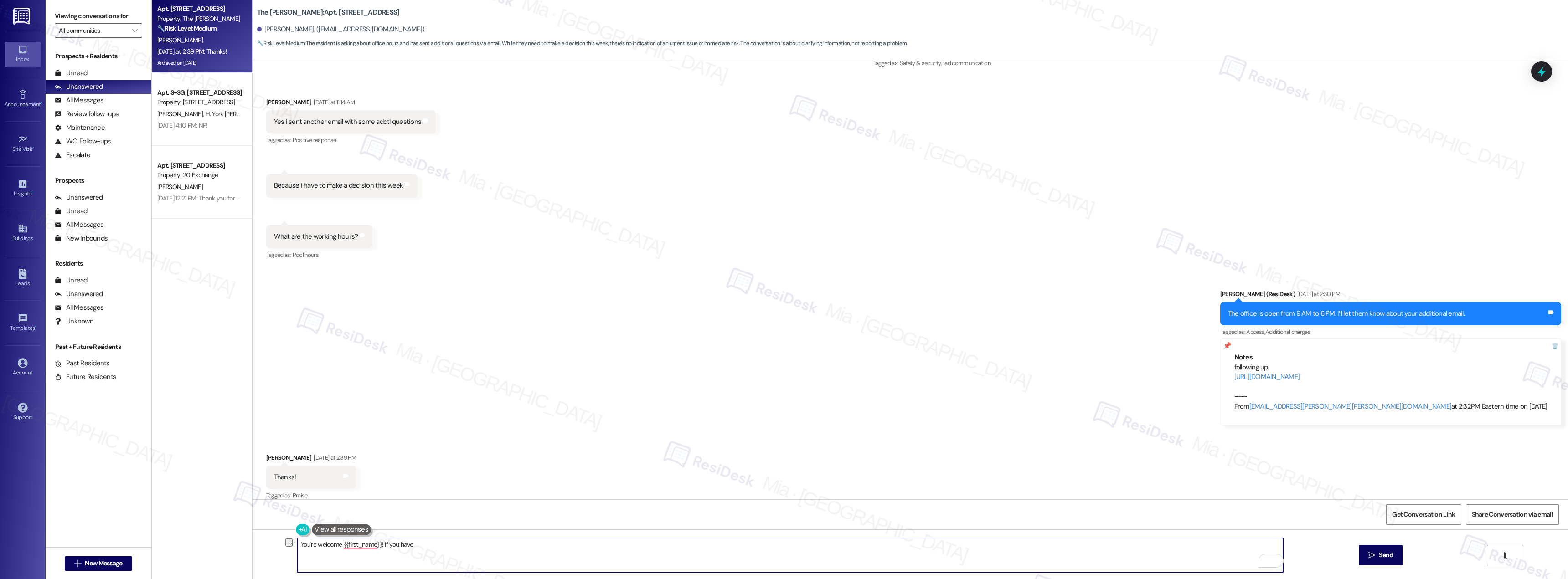
drag, startPoint x: 397, startPoint y: 544, endPoint x: 381, endPoint y: 546, distance: 16.1
click at [379, 316] on textarea "You're welcome {{first_name}}! If you have" at bounding box center [790, 555] width 986 height 34
paste textarea "f there's anything else I can assist you with, please don't hesitate to reach o…"
click at [377, 316] on textarea "You're welcome {{first_name}}! f there's anything else I can assist you with, p…" at bounding box center [790, 555] width 986 height 34
click at [377, 316] on textarea "You're welcome {{first_name}}! f there's anything else I can assist you with, p…" at bounding box center [790, 555] width 986 height 34
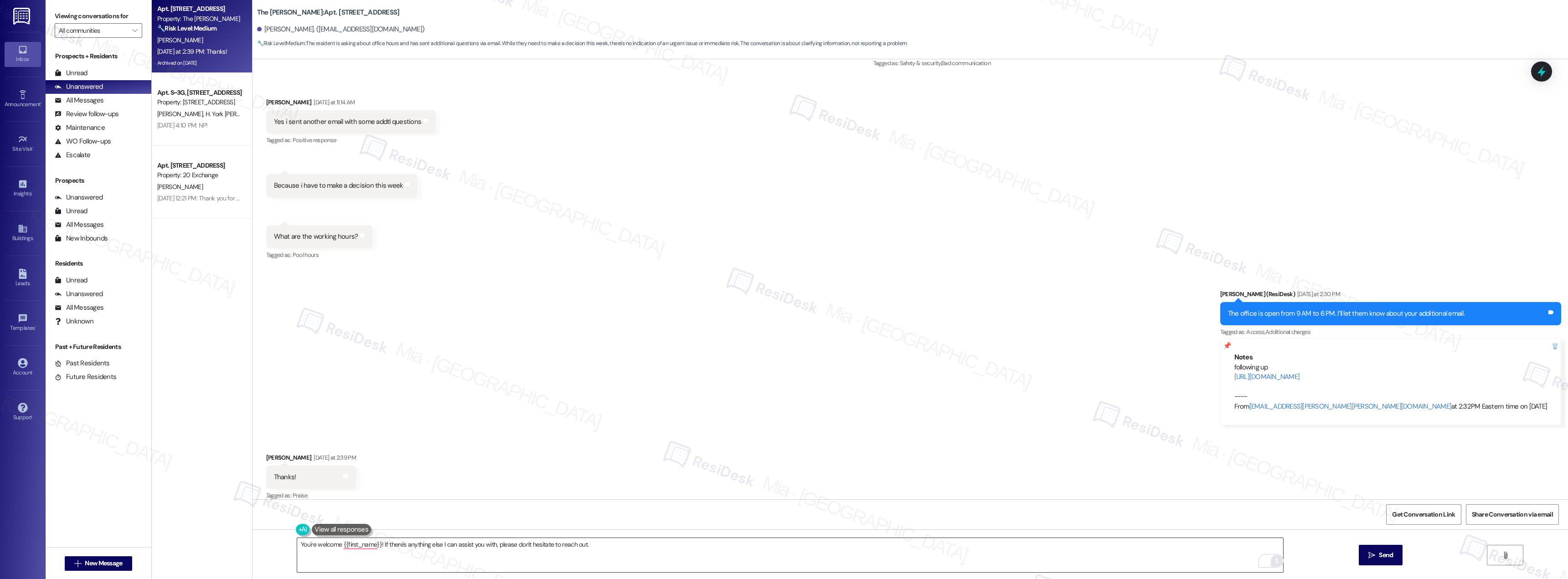
click at [699, 316] on html "Inbox Go to Inbox Announcement • Send A Text Announcement Site Visit • Go to Si…" at bounding box center [784, 290] width 1568 height 579
click at [481, 316] on textarea "You're welcome {{first_name}}! If there's anything else I can assist you with, …" at bounding box center [790, 555] width 986 height 34
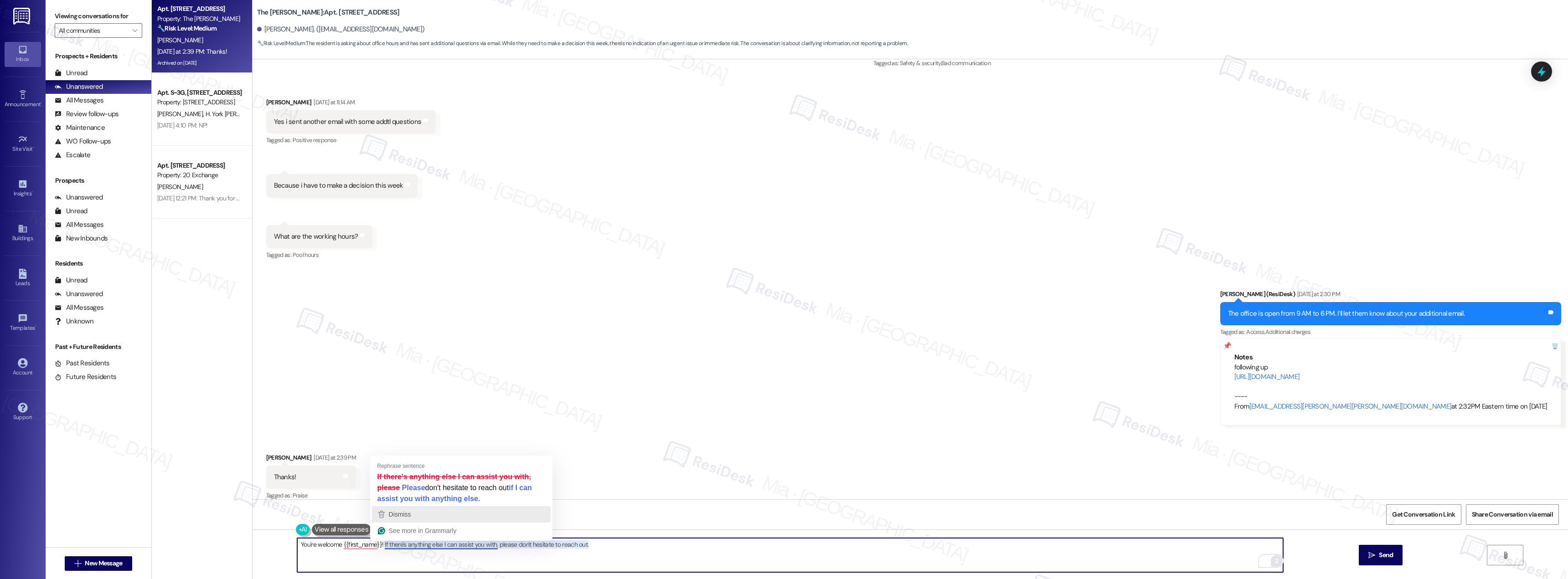
click at [429, 316] on div "Dismiss" at bounding box center [461, 514] width 170 height 13
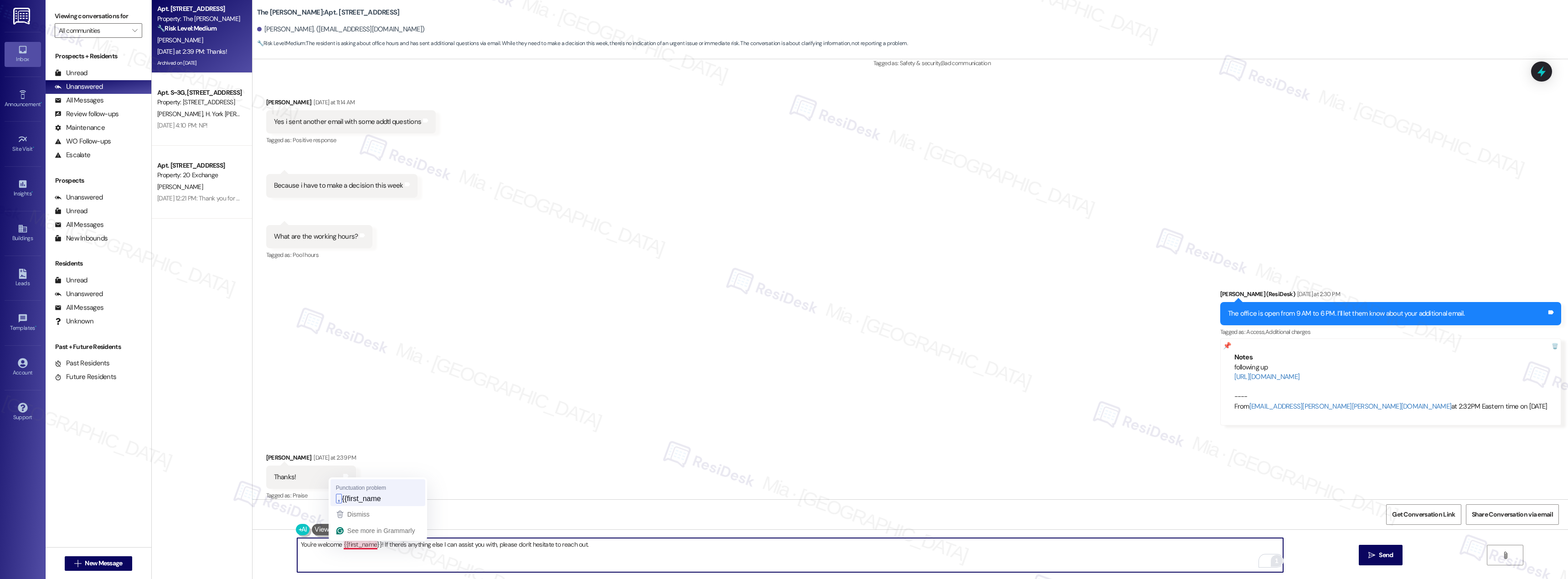
type textarea "You're welcome, {{first_name}}! If there's anything else I can assist you with,…"
drag, startPoint x: 598, startPoint y: 544, endPoint x: 377, endPoint y: 551, distance: 221.1
click at [377, 316] on textarea "You're welcome, {{first_name}}! If there's anything else I can assist you with,…" at bounding box center [790, 555] width 986 height 34
click at [699, 316] on span "Send" at bounding box center [1385, 555] width 14 height 10
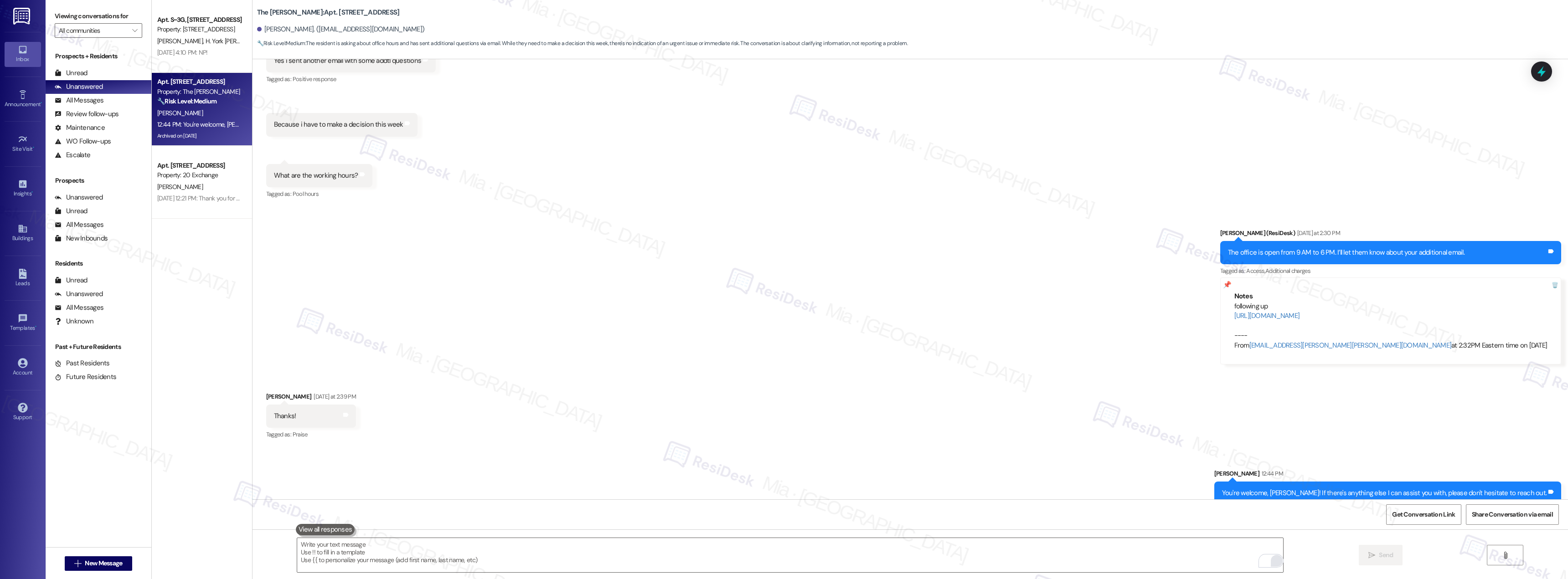
scroll to position [7560, 0]
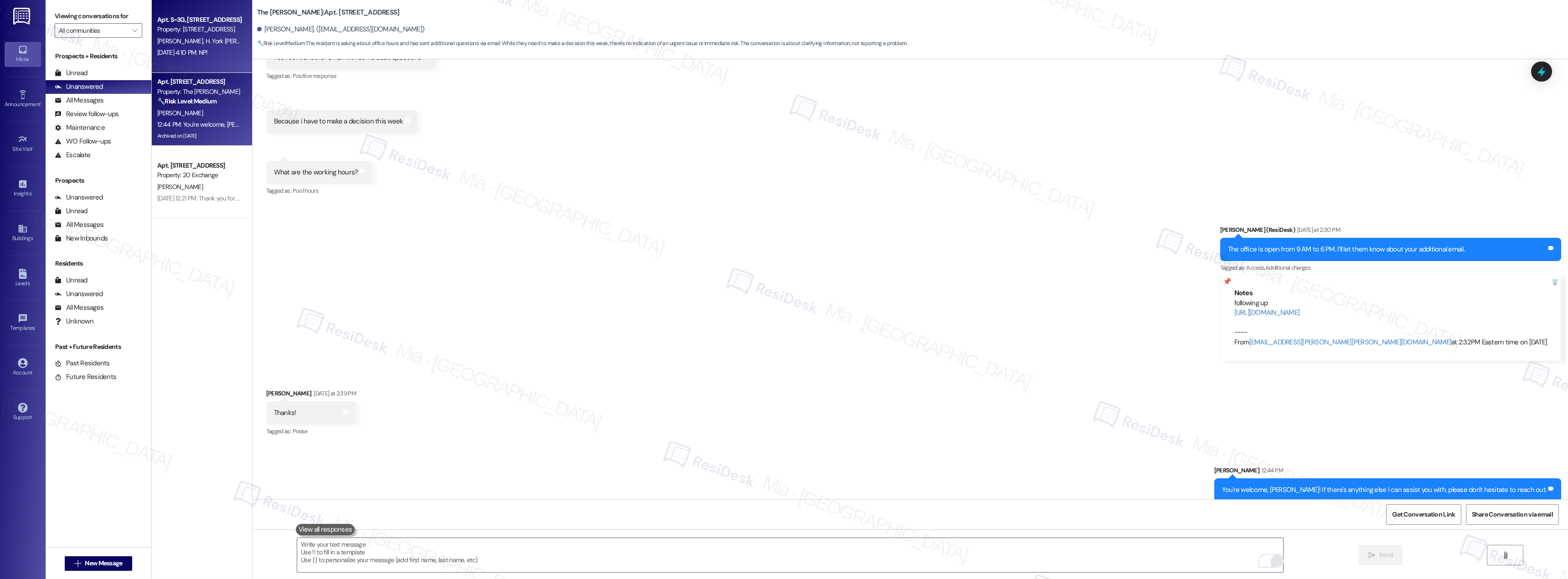
click at [178, 59] on div "Apt. S~3G, 535 W. 43rd Street Property: 535 W 43 B. Elam H. York Elam Aug 20, 2…" at bounding box center [201, 36] width 100 height 73
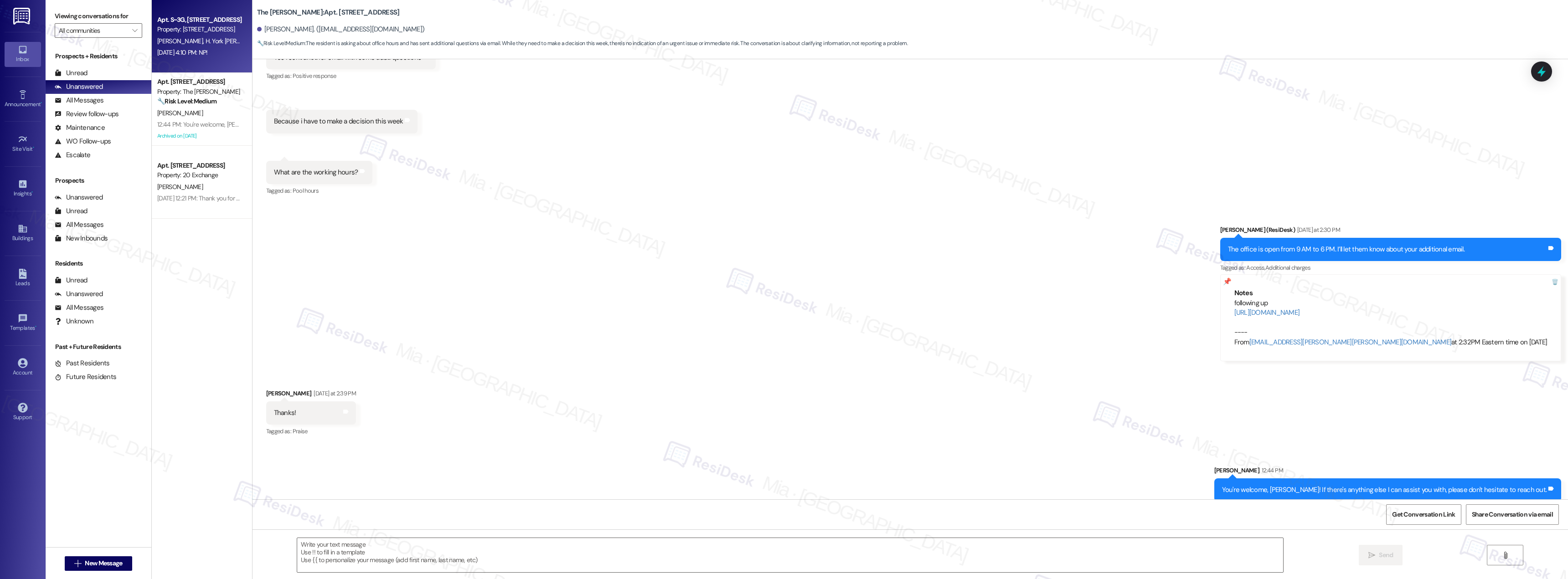
type textarea "Fetching suggested responses. Please feel free to read through the conversation…"
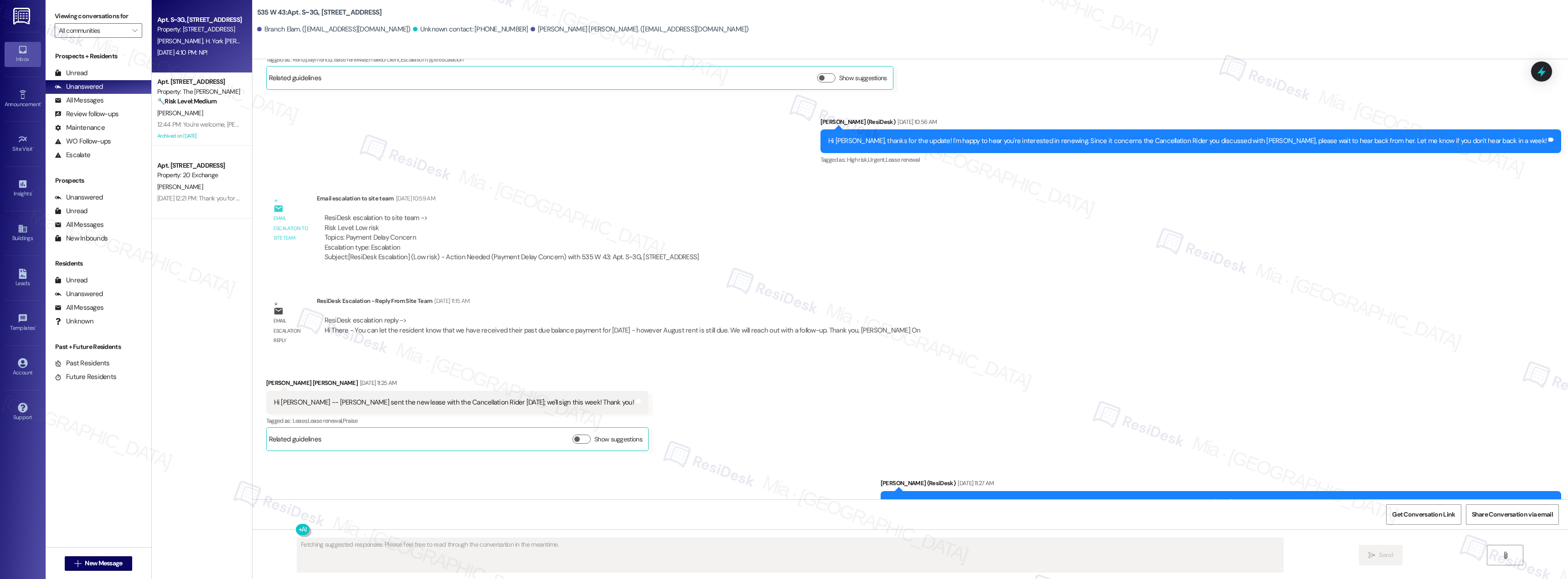
scroll to position [4534, 0]
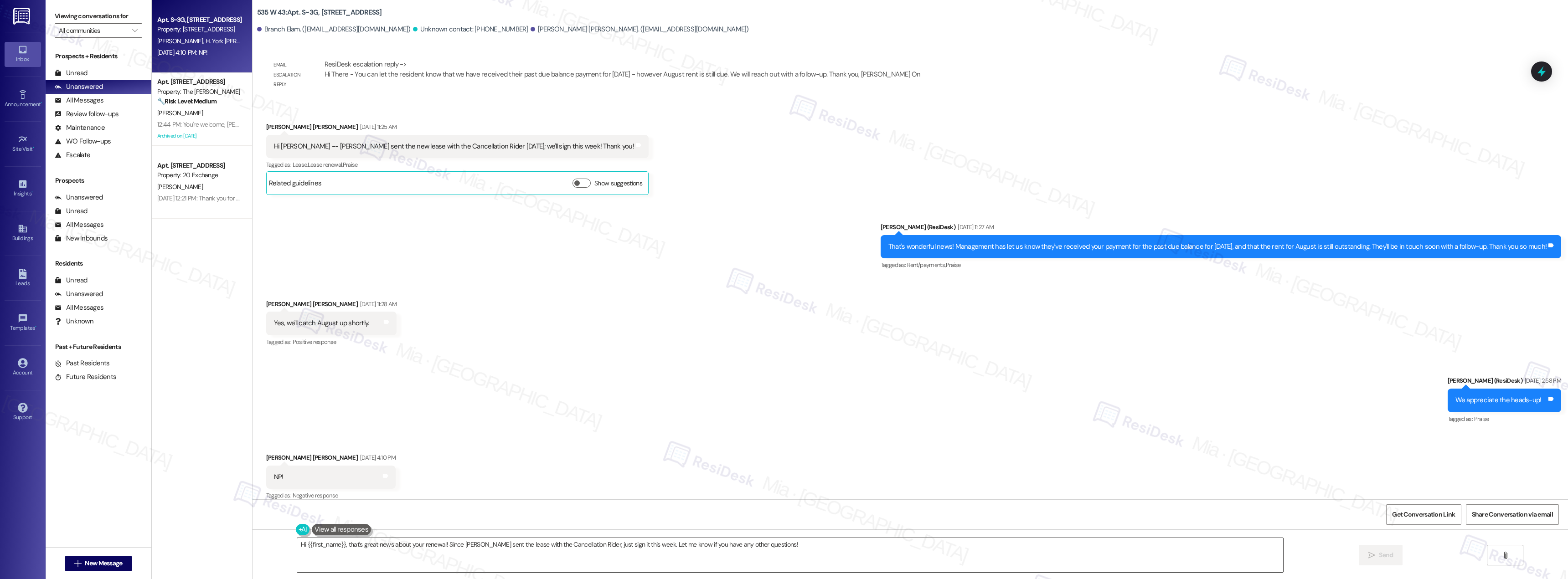
click at [297, 316] on textarea "Hi {{first_name}}, that's great news about your renewal! Since Raquel sent the …" at bounding box center [790, 555] width 986 height 34
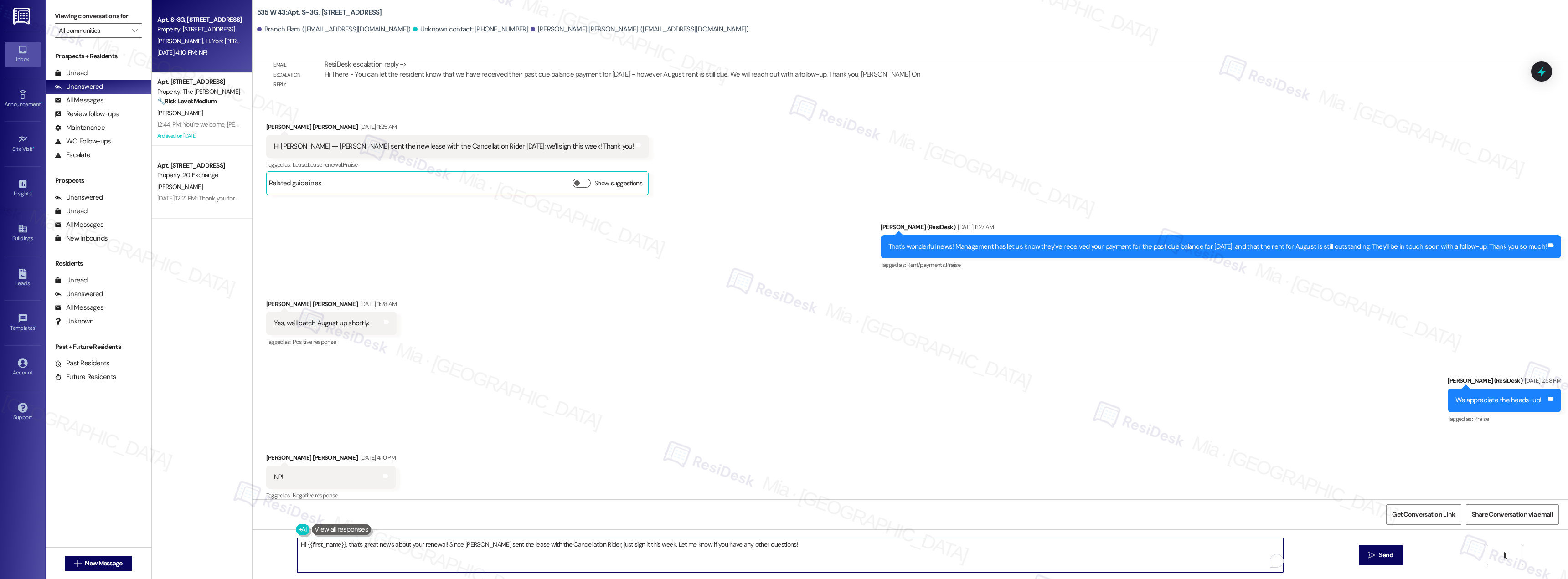
click at [297, 316] on textarea "Hi {{first_name}}, that's great news about your renewal! Since Raquel sent the …" at bounding box center [790, 555] width 986 height 34
click at [303, 316] on textarea "Anytime {{first_name}}, that's great news about your renewal! Since Raquel sent…" at bounding box center [790, 555] width 986 height 34
drag, startPoint x: 364, startPoint y: 545, endPoint x: 789, endPoint y: 543, distance: 425.0
click at [699, 316] on textarea "Thank you {{first_name}}, that's great news about your renewal! Since Raquel se…" at bounding box center [790, 555] width 986 height 34
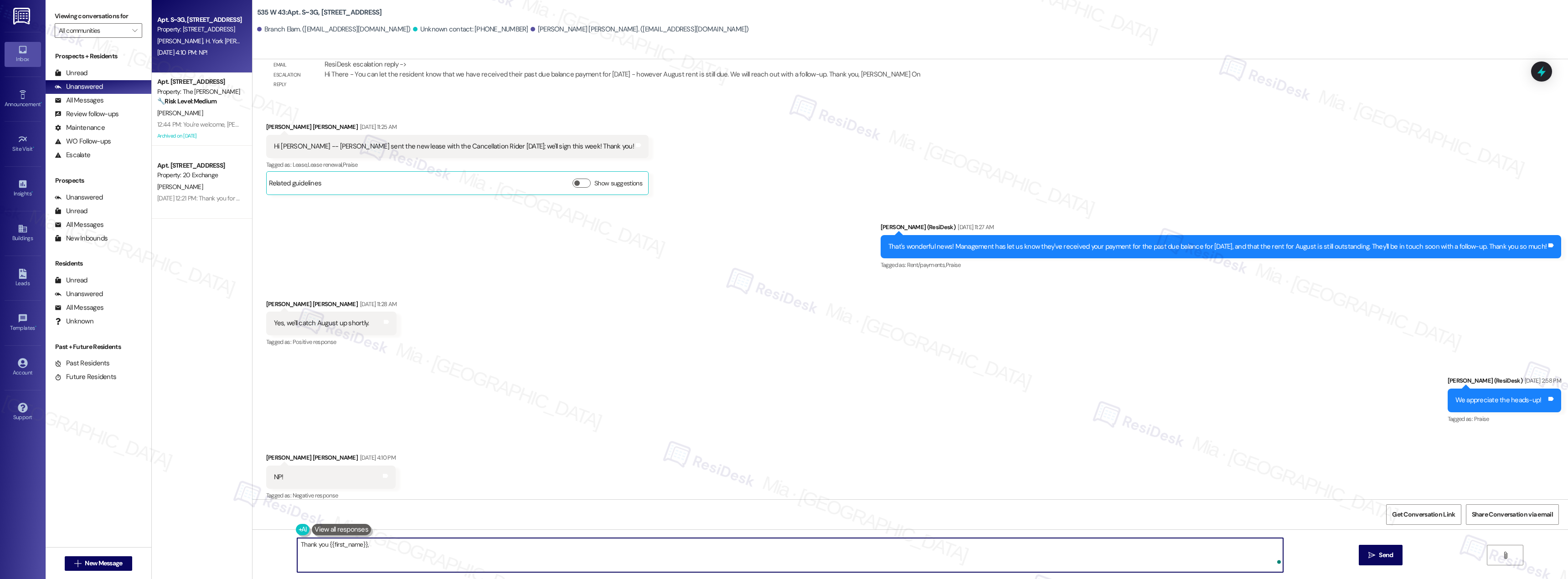
paste textarea "If there's anything else I can assist you with, please don't hesitate to reach …"
click at [363, 316] on textarea "Thank you {{first_name}}, If there's anything else I can assist you with, pleas…" at bounding box center [790, 555] width 986 height 34
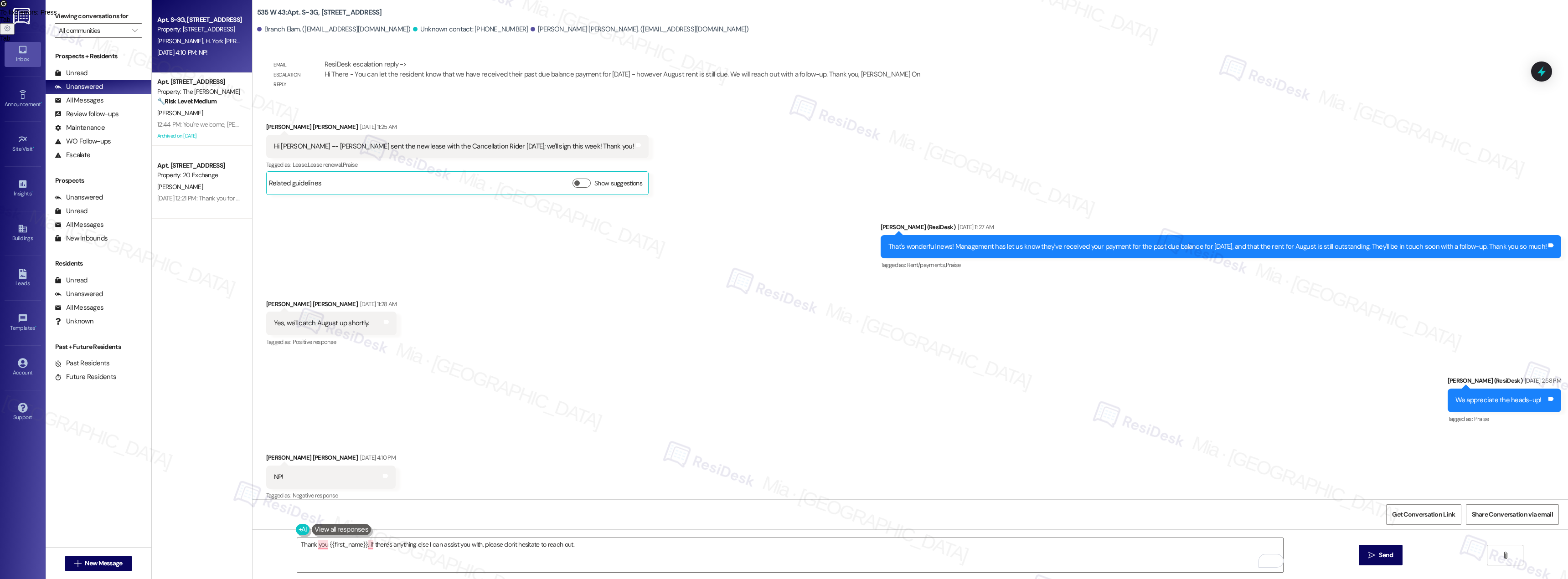
click at [57, 16] on span "To fix 2 errors : Press" at bounding box center [29, 12] width 57 height 7
click at [699, 316] on div "1" at bounding box center [1276, 561] width 10 height 10
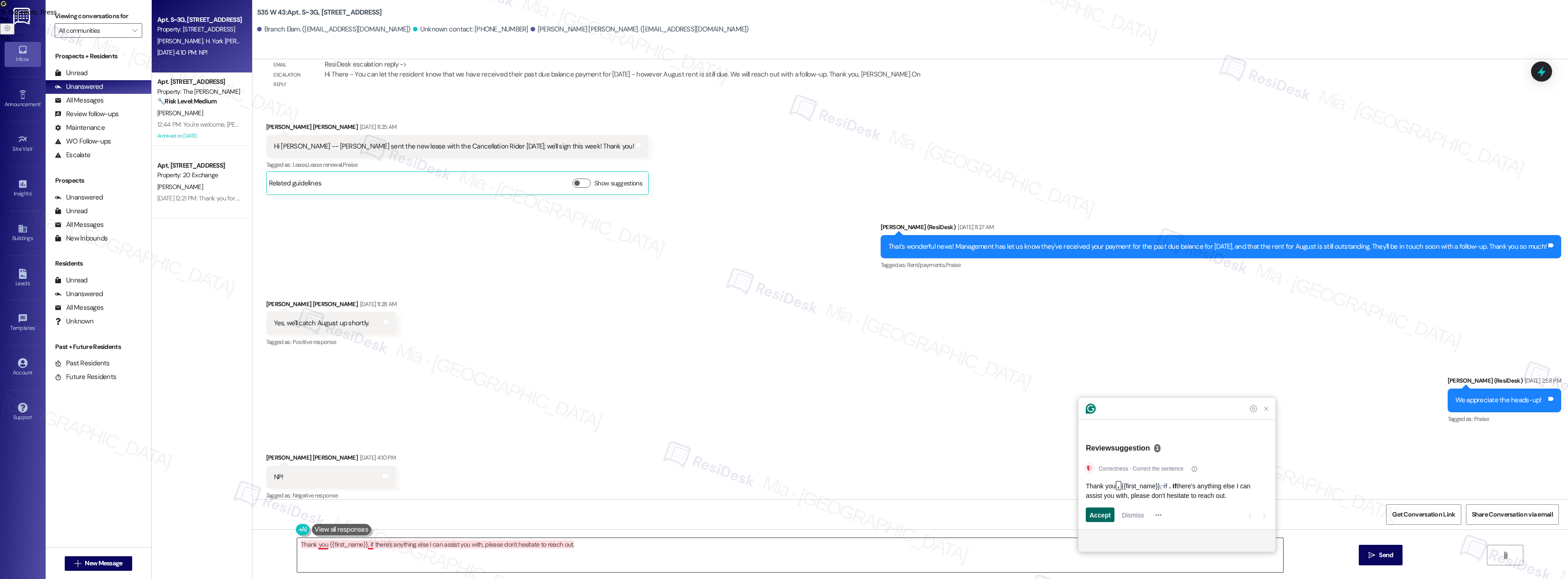
click at [699, 316] on span "Accept" at bounding box center [1100, 515] width 21 height 10
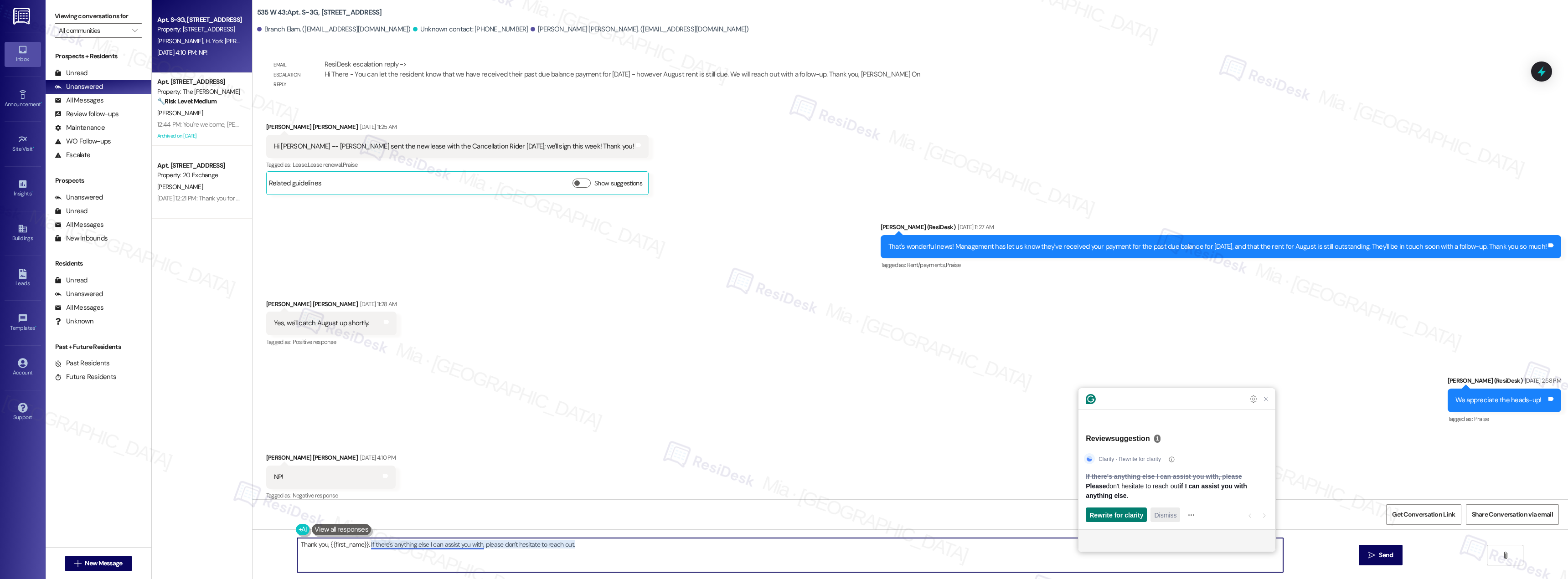
click at [699, 316] on span "Dismiss" at bounding box center [1165, 515] width 23 height 10
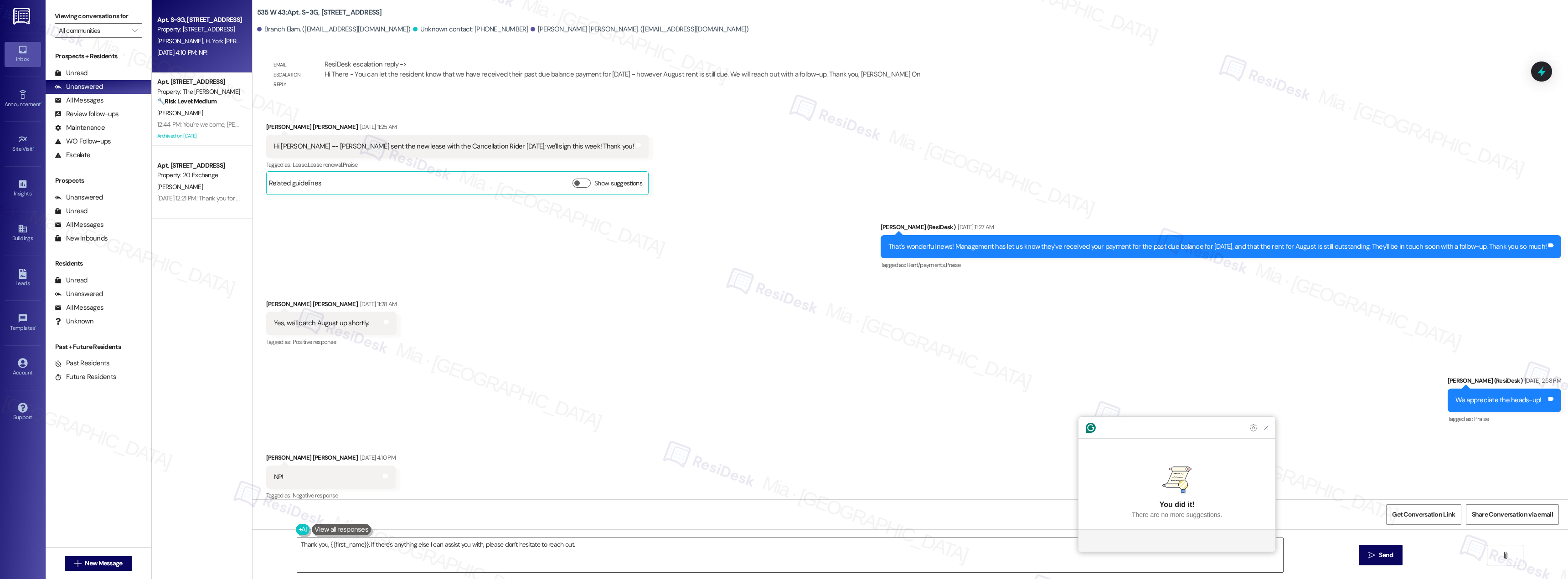
click at [441, 316] on textarea "Thank you, {{first_name}}. If there's anything else I can assist you with, plea…" at bounding box center [790, 555] width 986 height 34
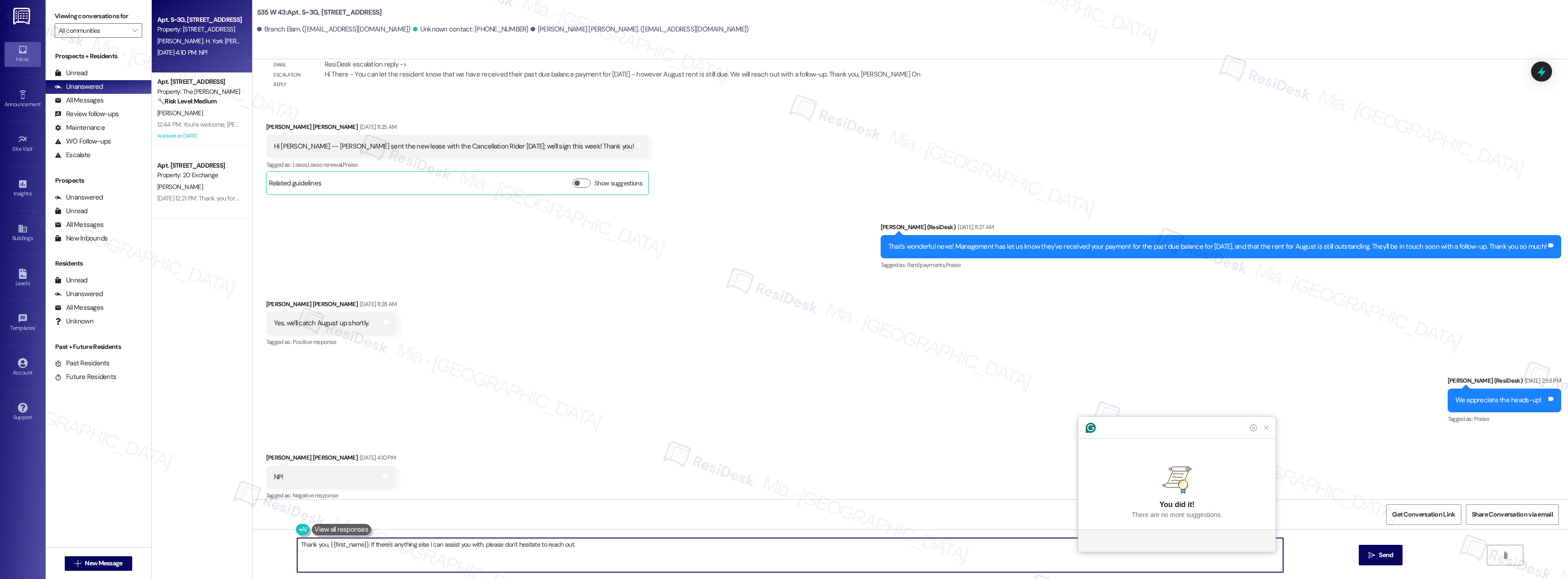
click at [441, 316] on textarea "Thank you, {{first_name}}. If there's anything else I can assist you with, plea…" at bounding box center [790, 555] width 986 height 34
drag, startPoint x: 361, startPoint y: 544, endPoint x: 323, endPoint y: 545, distance: 38.0
click at [323, 316] on textarea "Thank you, {{first_name}}. If there's anything else I can help you with, please…" at bounding box center [790, 555] width 986 height 34
click at [574, 316] on textarea "Thank you, Heather. If there's anything else I can help you with, please don't …" at bounding box center [790, 555] width 986 height 34
type textarea "Thank you, Heather. If there's anything else I can help you with, please don't …"
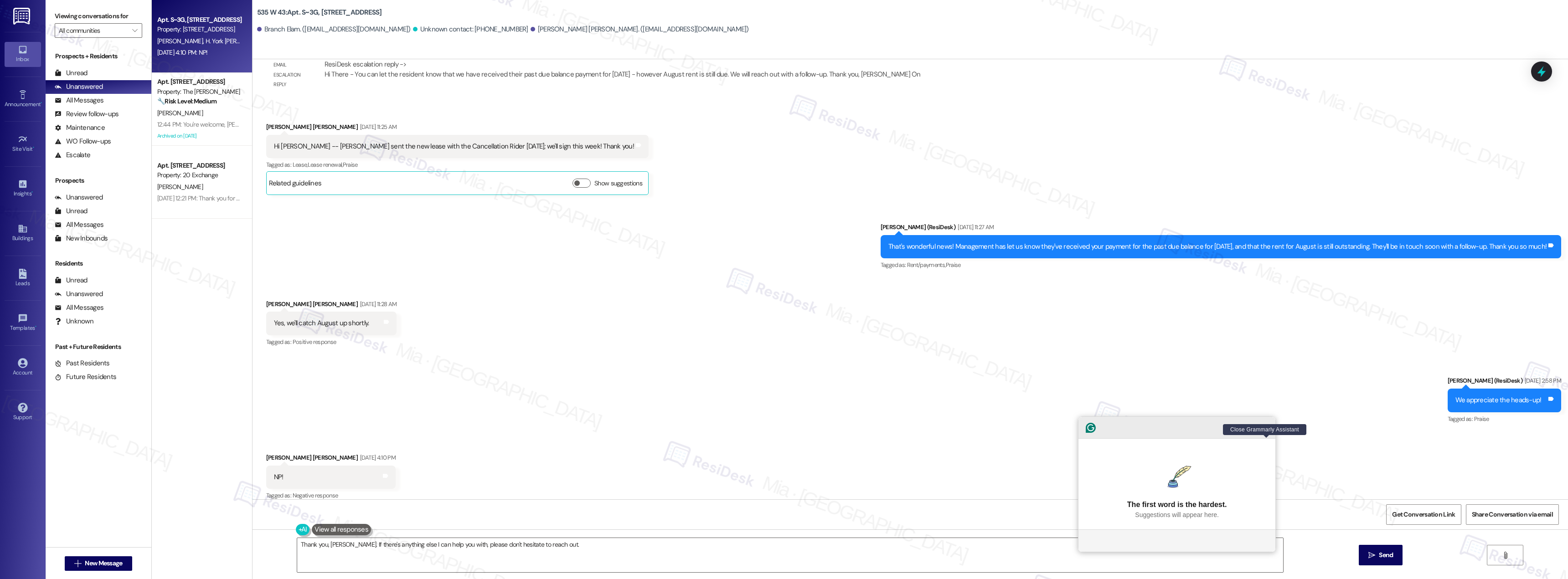
click at [699, 316] on icon "Close Grammarly Assistant" at bounding box center [1266, 428] width 11 height 11
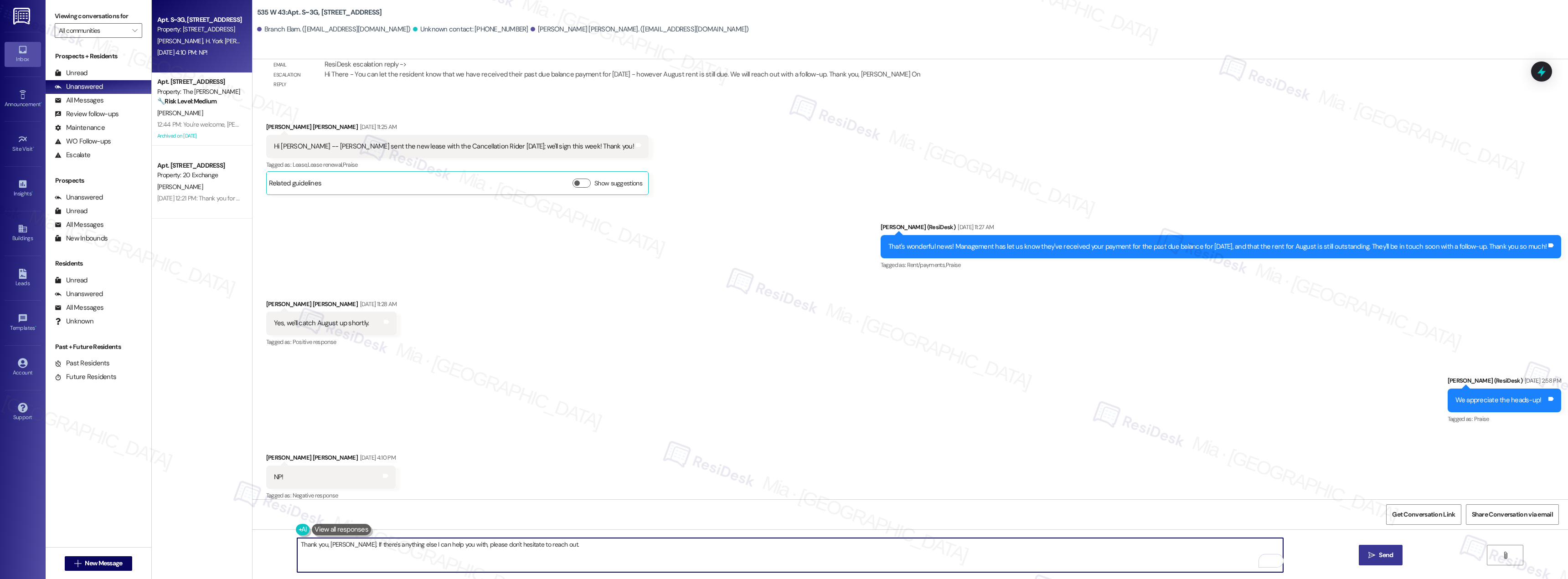
click at [699, 316] on span "Send" at bounding box center [1385, 555] width 14 height 10
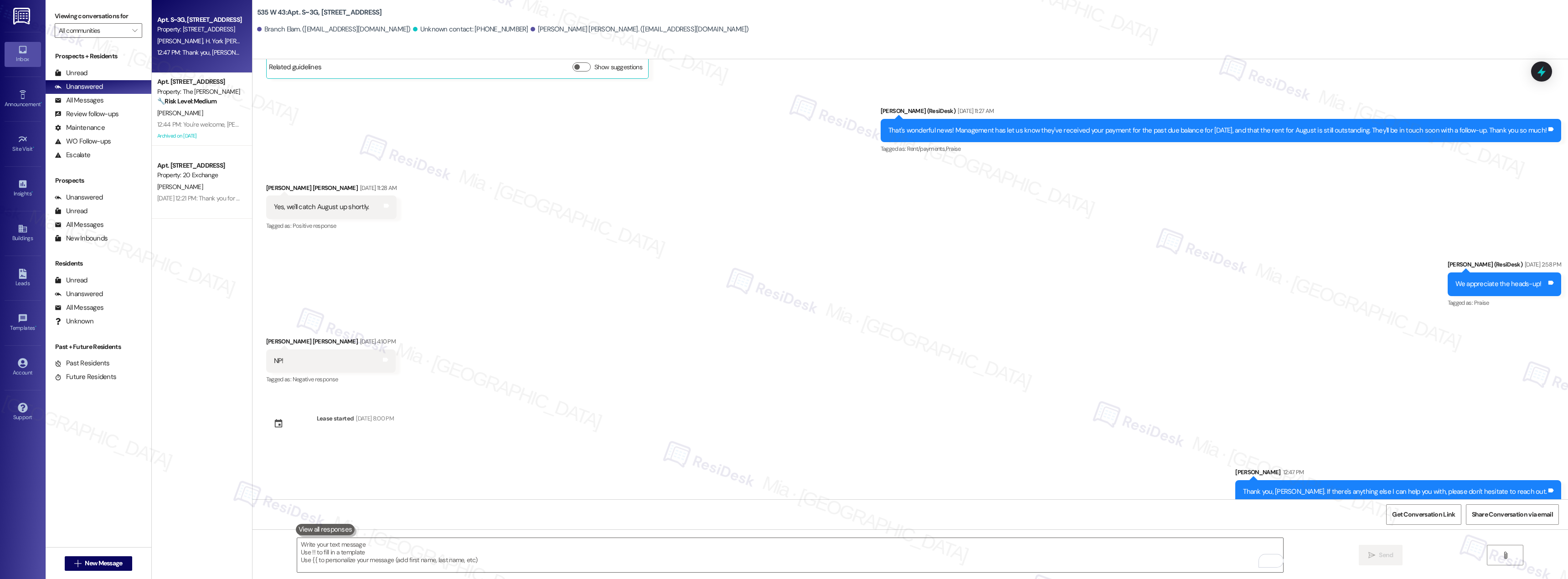
scroll to position [4652, 0]
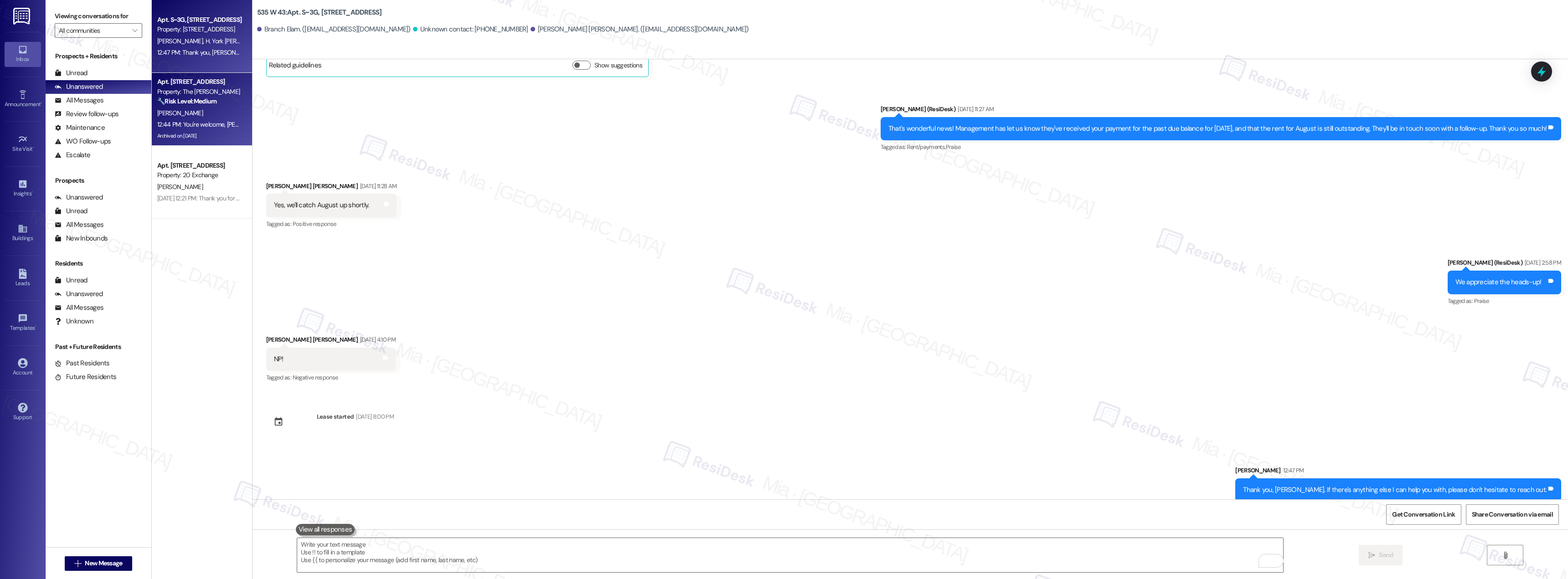
click at [208, 119] on div "12:44 PM: You're welcome, [PERSON_NAME]! If there's anything else I can assist …" at bounding box center [200, 124] width 86 height 12
type textarea "Fetching suggested responses. Please feel free to read through the conversation…"
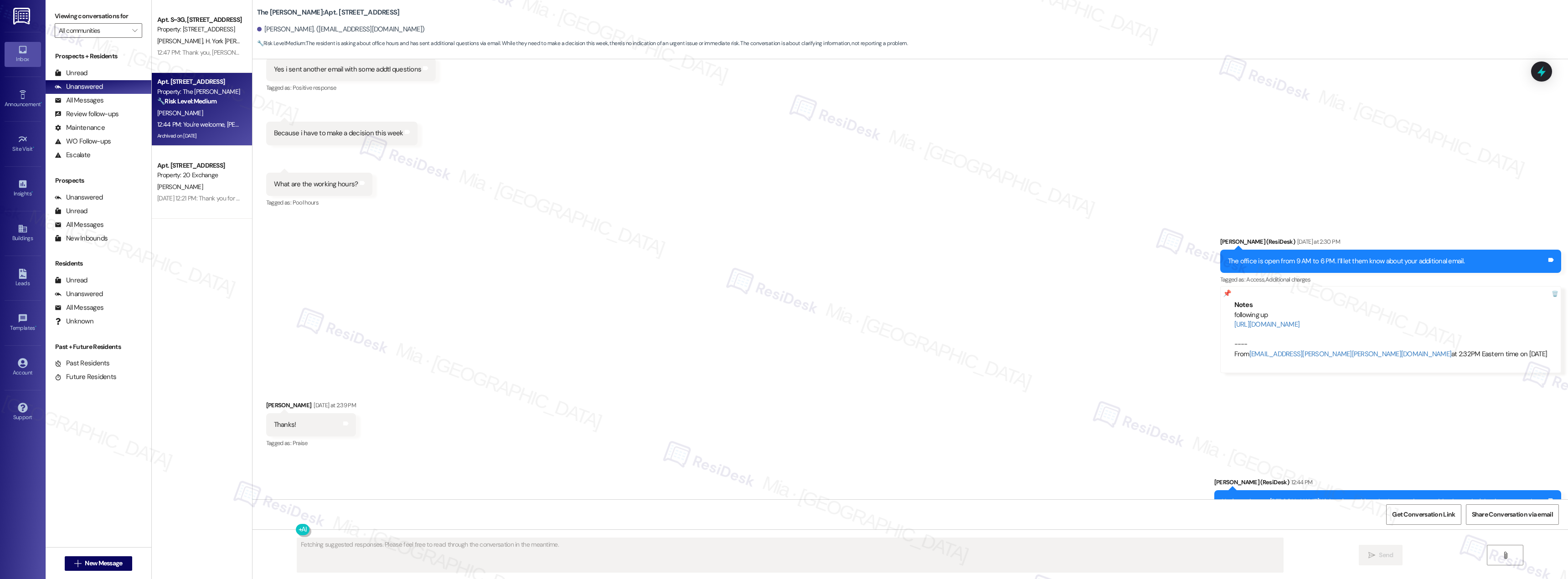
scroll to position [7574, 0]
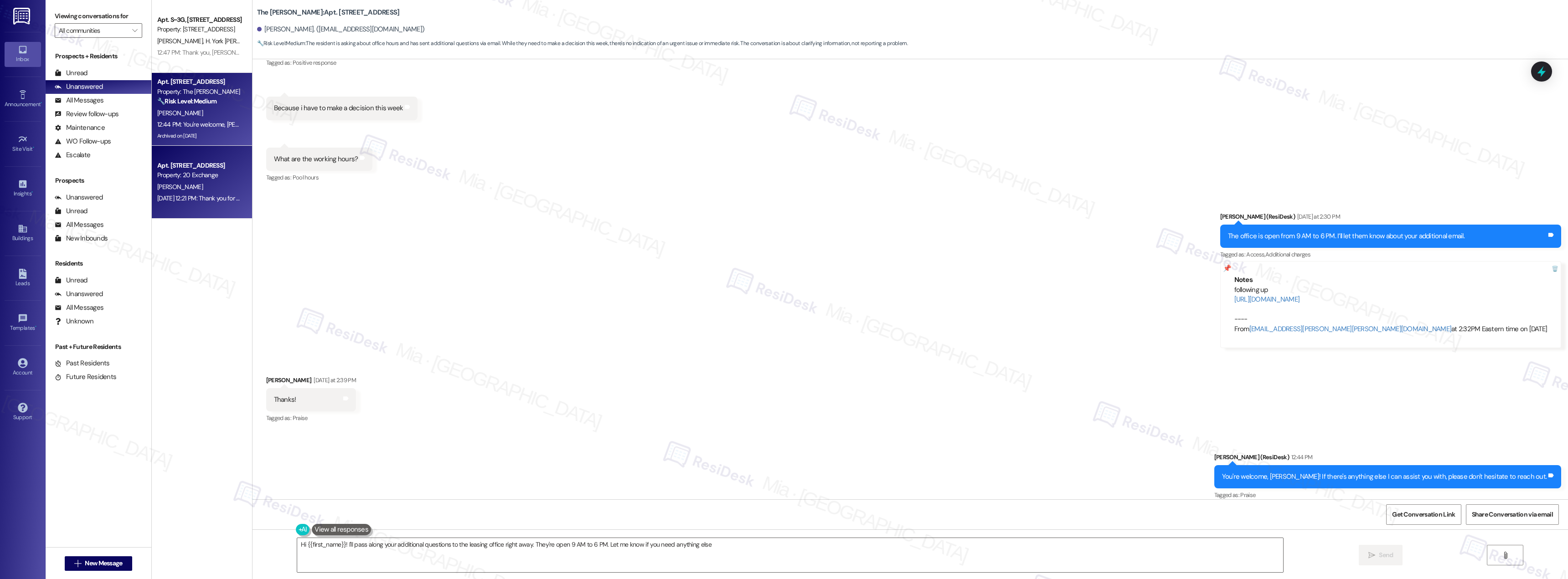
type textarea "Hi {{first_name}}! I'll pass along your additional questions to the leasing off…"
click at [198, 195] on div "Aug 26, 2025 at 12:21 PM: Thank you for contacting our leasing department. A le…" at bounding box center [361, 198] width 408 height 8
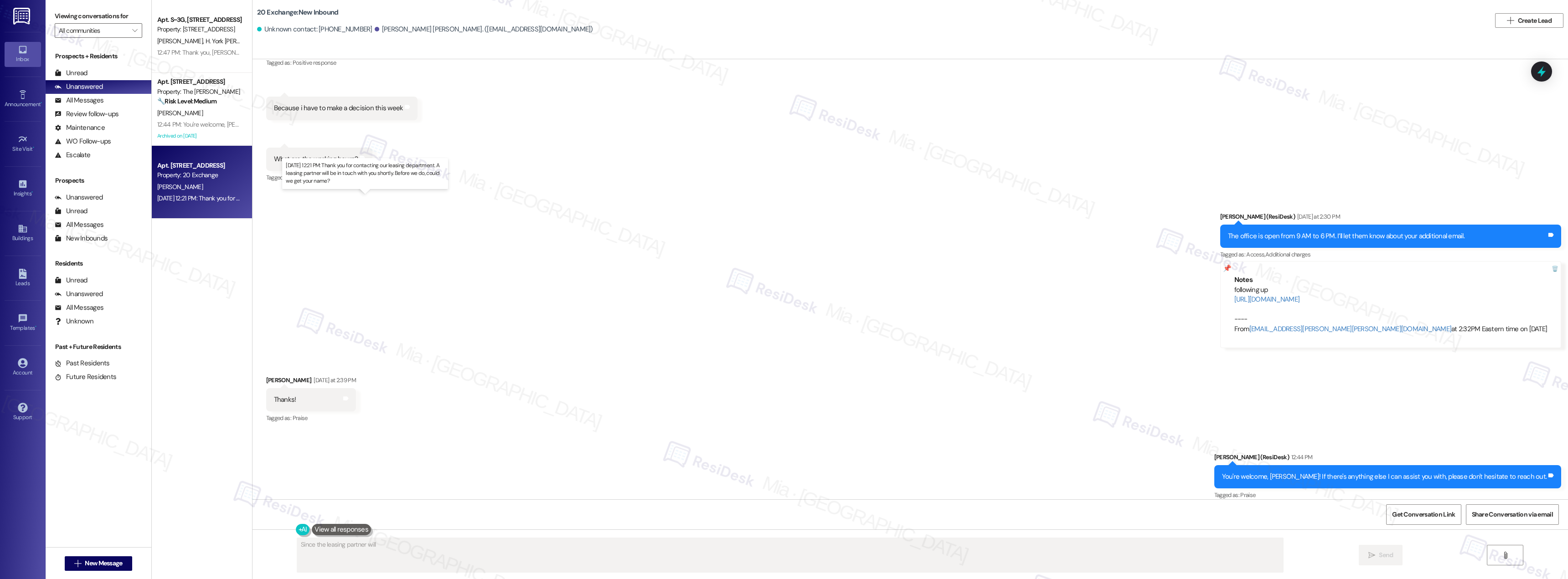
scroll to position [0, 0]
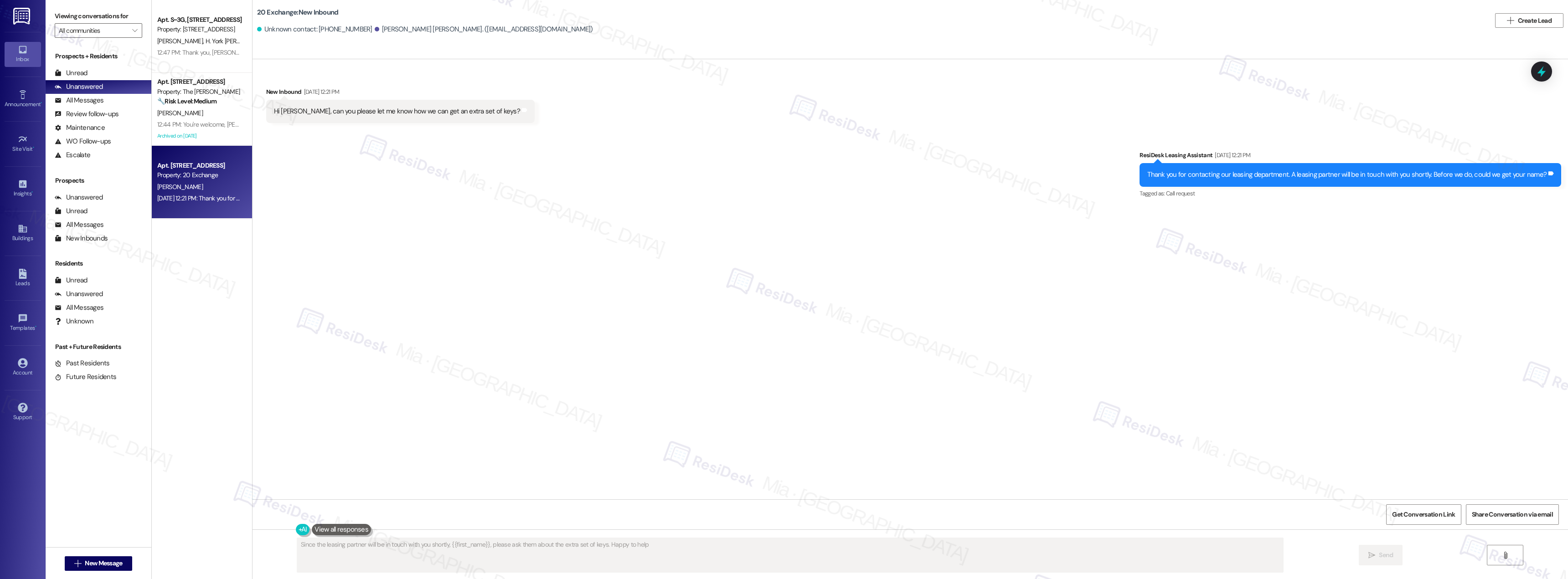
type textarea "Since the leasing partner will be in touch with you shortly, {{first_name}}, pl…"
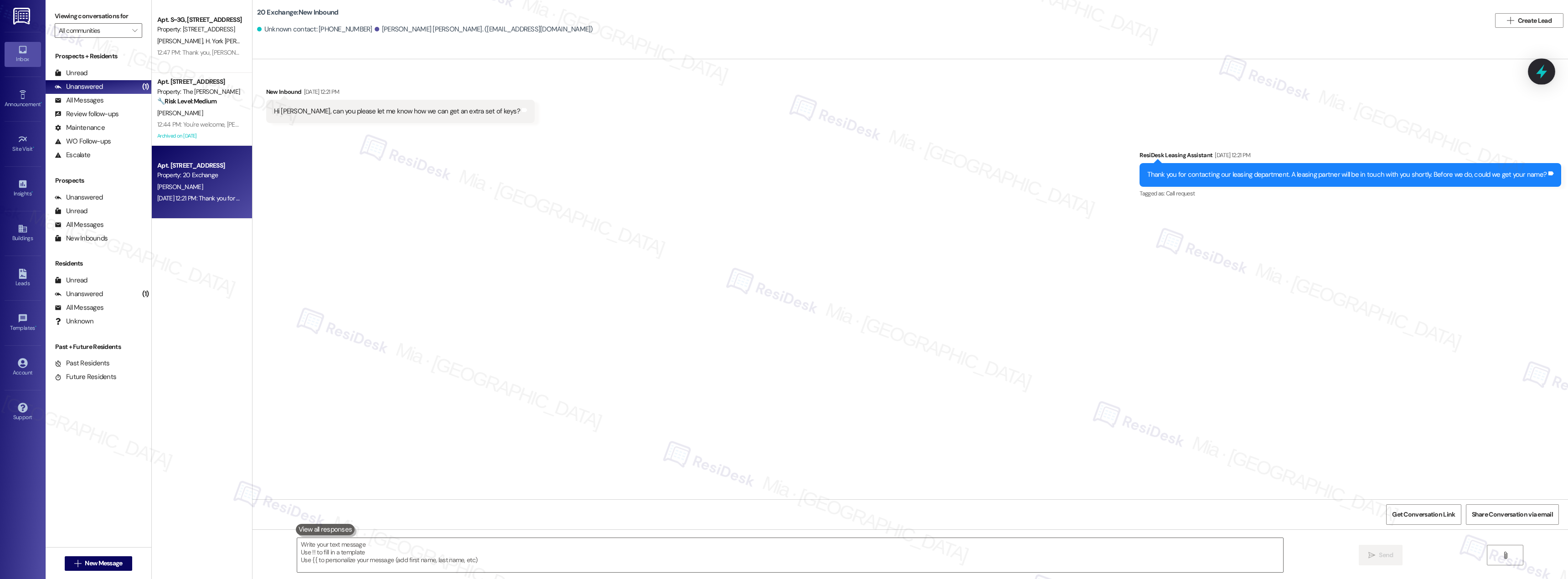
drag, startPoint x: 393, startPoint y: 344, endPoint x: 1533, endPoint y: 72, distance: 1172.0
click at [1533, 72] on div at bounding box center [1541, 71] width 27 height 26
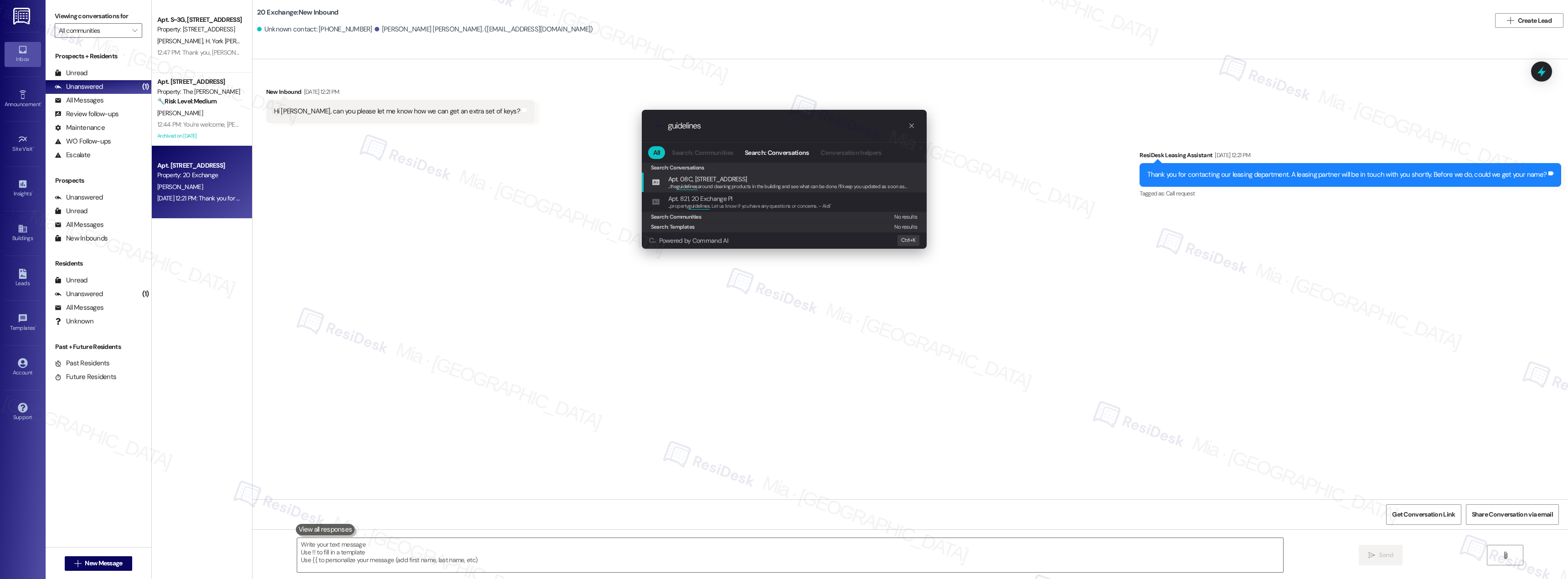
type input "guidelines"
click at [911, 127] on icon "progress bar" at bounding box center [911, 125] width 4 height 4
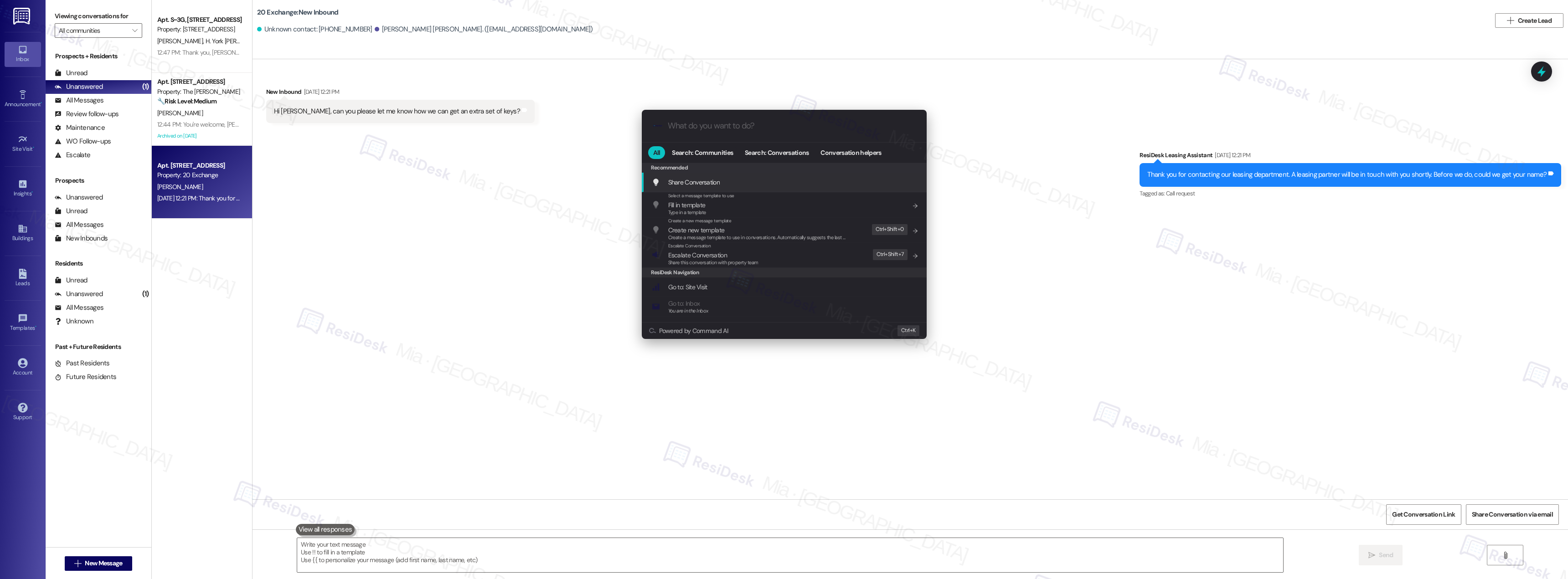
click at [436, 327] on div ".cls-1{fill:#0a055f;}.cls-2{fill:#0cc4c4;} resideskLogoBlueOrange All Search: C…" at bounding box center [784, 290] width 1568 height 579
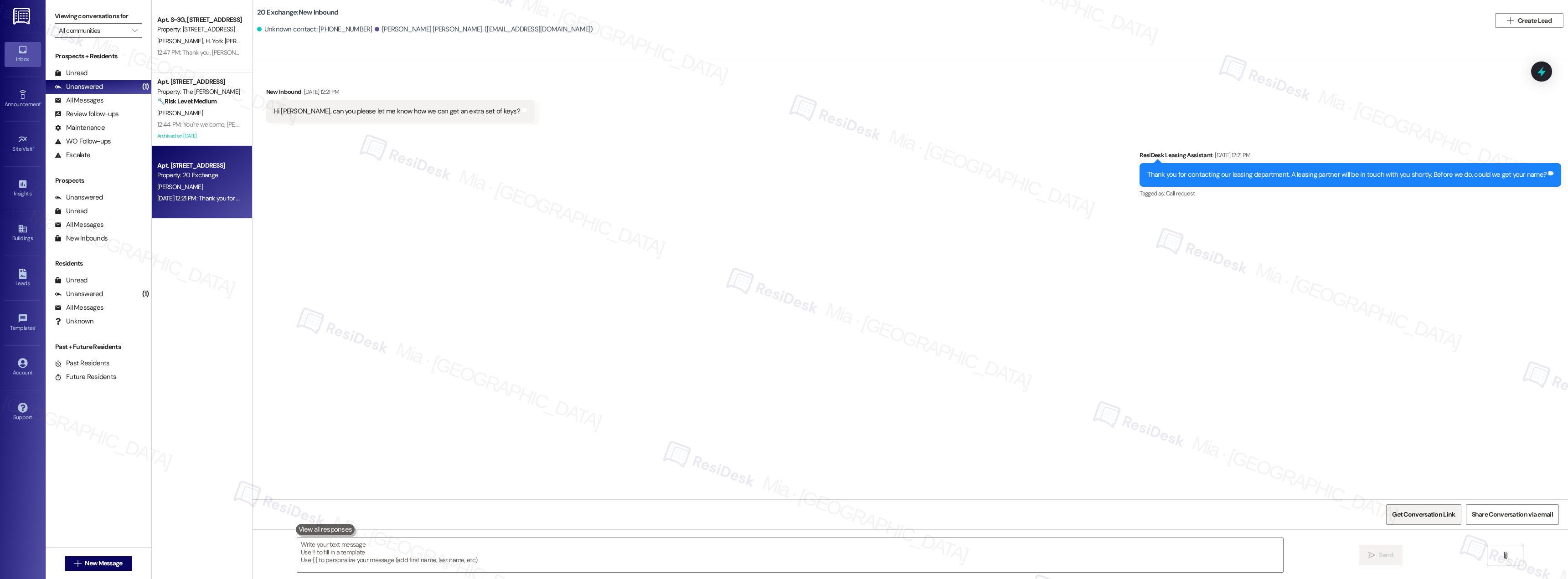
click at [1405, 511] on span "Get Conversation Link" at bounding box center [1423, 515] width 63 height 10
click at [1435, 513] on span "Get Conversation Link" at bounding box center [1423, 515] width 63 height 10
drag, startPoint x: 19, startPoint y: 532, endPoint x: 137, endPoint y: 539, distance: 118.2
click at [137, 539] on p "Copy this link to share the conversation: https://www.theresidesk.com/text/insi…" at bounding box center [92, 536] width 147 height 16
copy p "https://www.theresidesk.com/text/insights-conversations/1455955/share-conversat…"
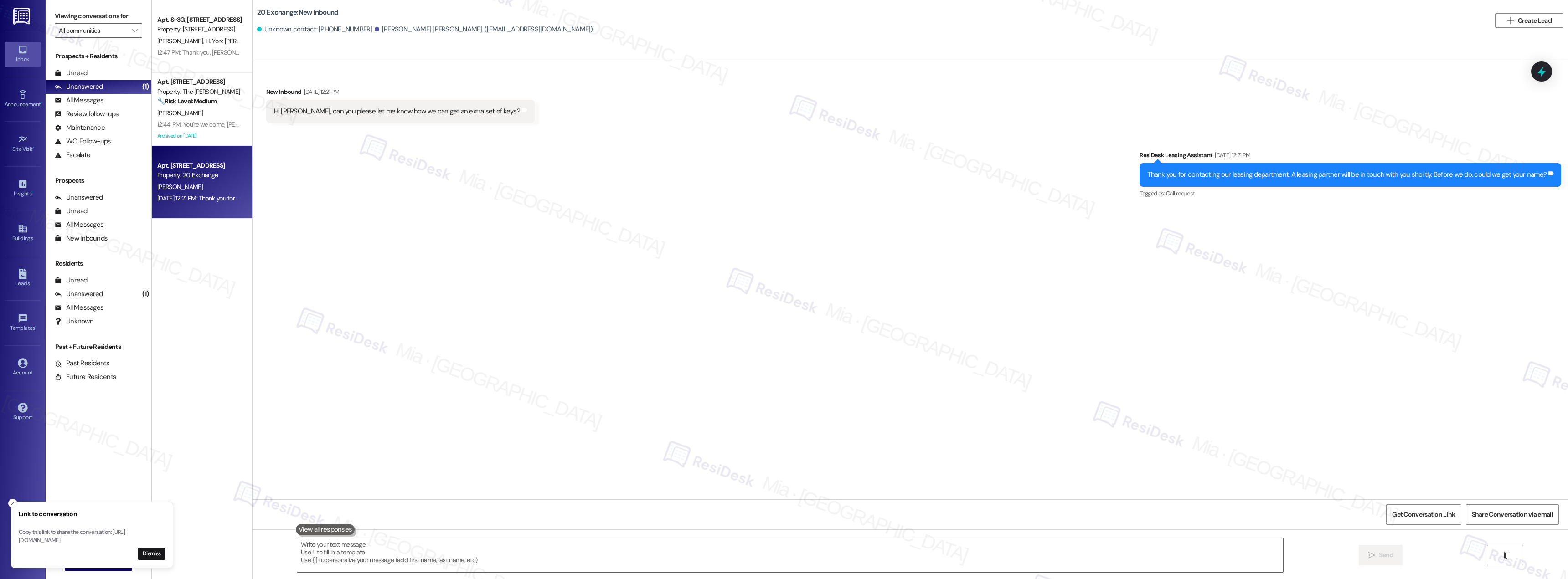
copy p "https://www.theresidesk.com/text/insights-conversations/1455955/share-conversat…"
click at [108, 74] on div "Unread (0)" at bounding box center [99, 73] width 106 height 13
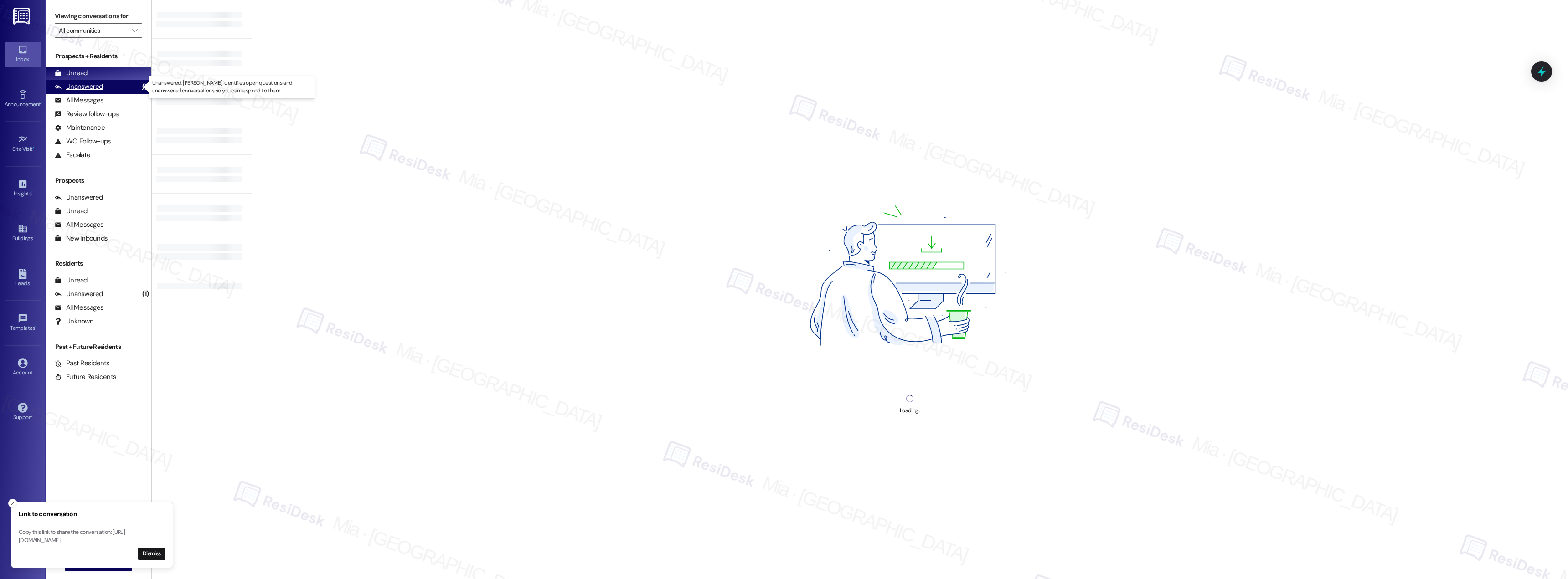
click at [99, 86] on div "Unanswered" at bounding box center [79, 87] width 48 height 10
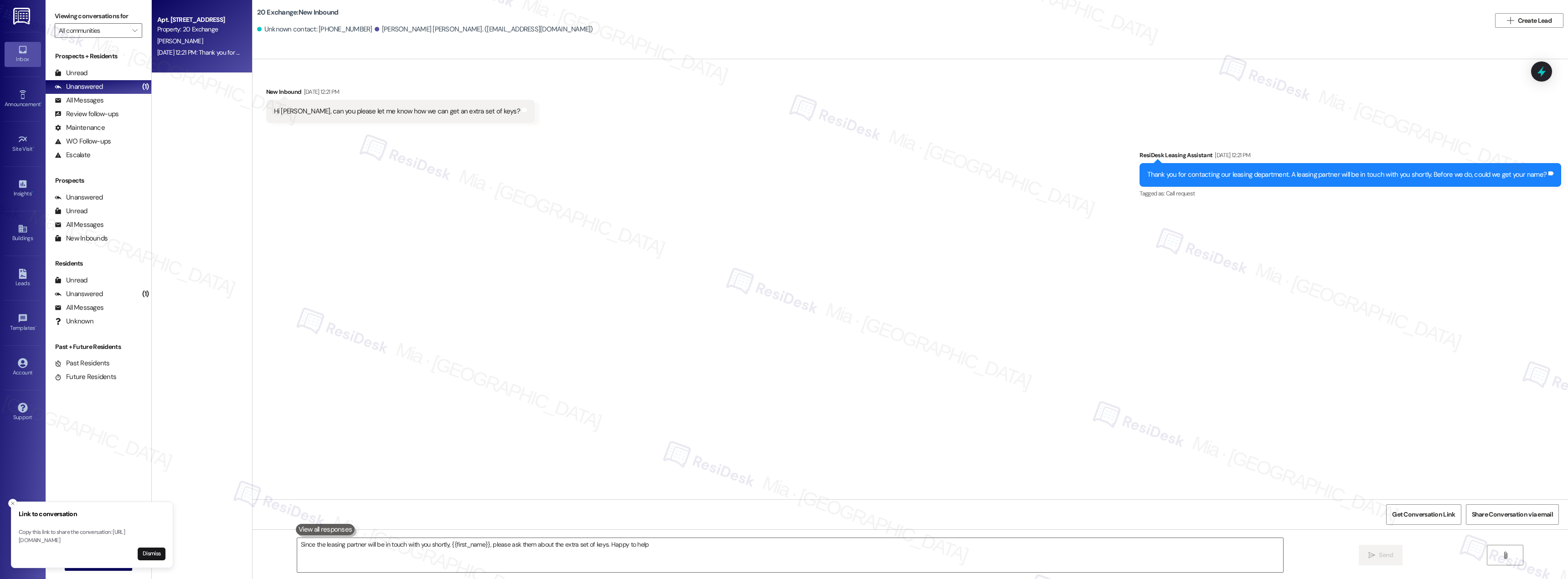
type textarea "Since the leasing partner will be in touch with you shortly, {{first_name}}, pl…"
click at [99, 103] on div "All Messages" at bounding box center [79, 100] width 49 height 10
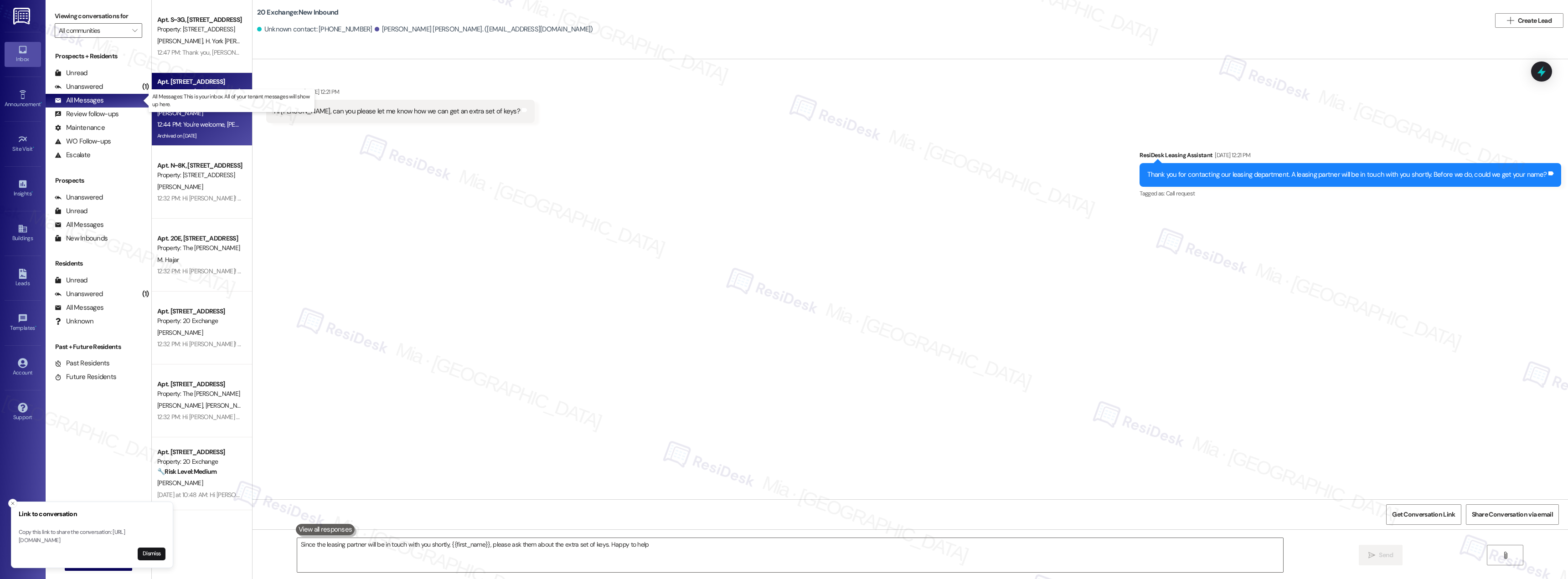
type textarea "Since the leasing partner will be in touch with you shortly, {{first_name}}, pl…"
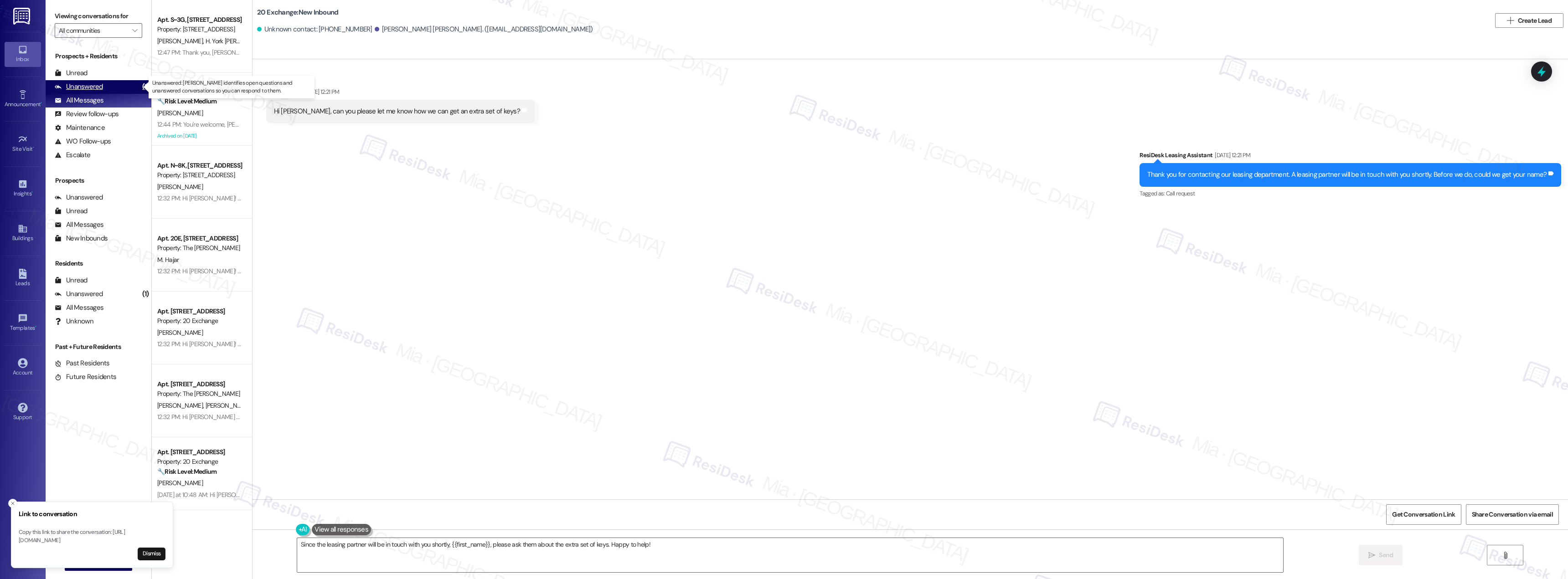
click at [104, 86] on div "Unanswered (1)" at bounding box center [99, 87] width 106 height 13
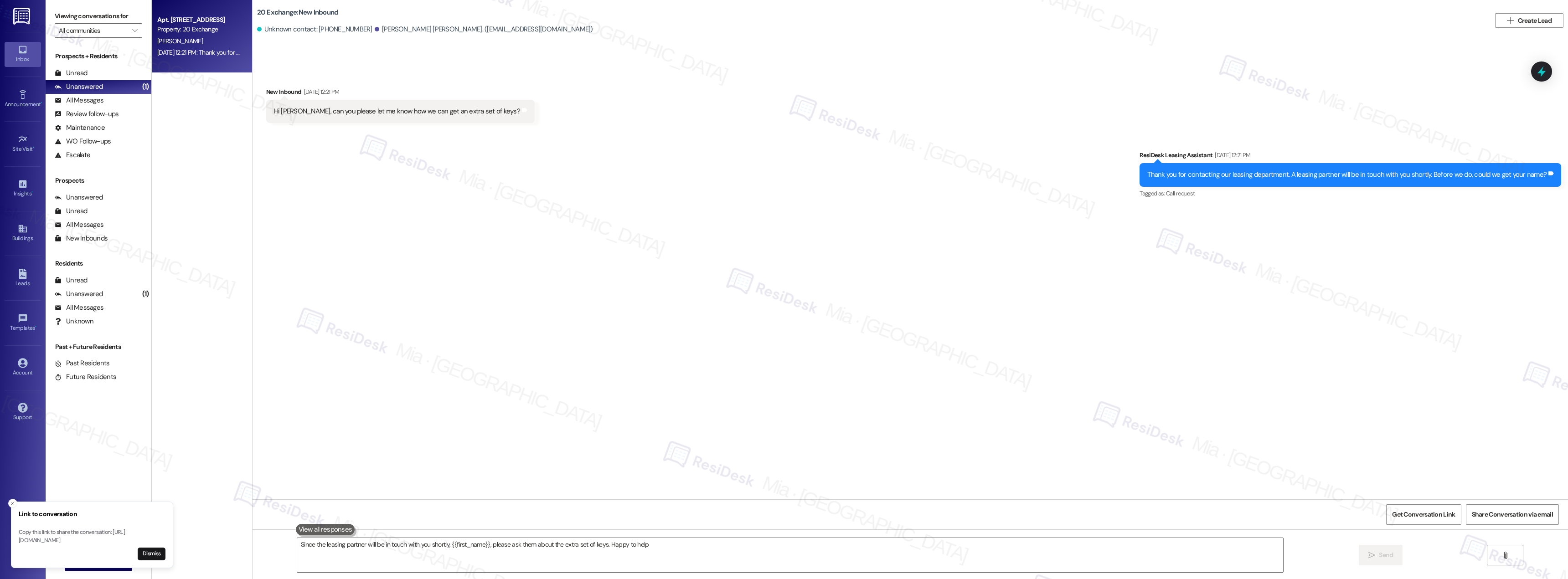
type textarea "Since the leasing partner will be in touch with you shortly, {{first_name}}, pl…"
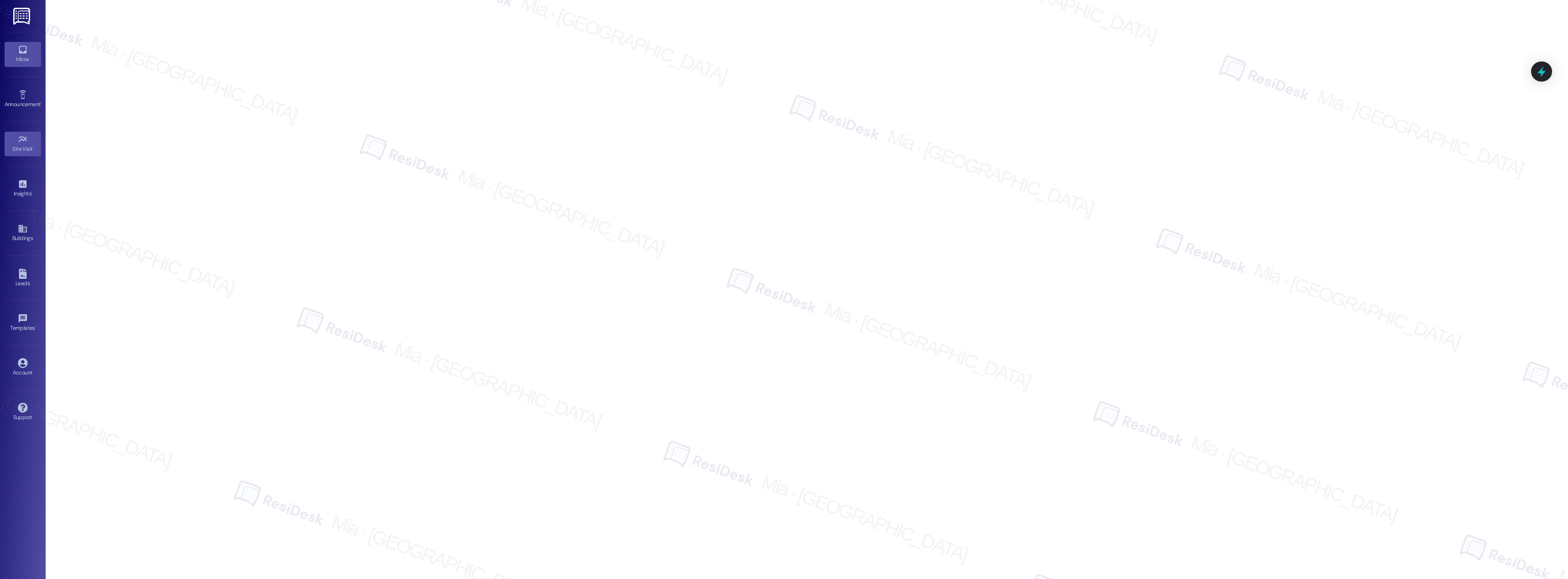
click at [23, 58] on div "Inbox" at bounding box center [23, 59] width 46 height 9
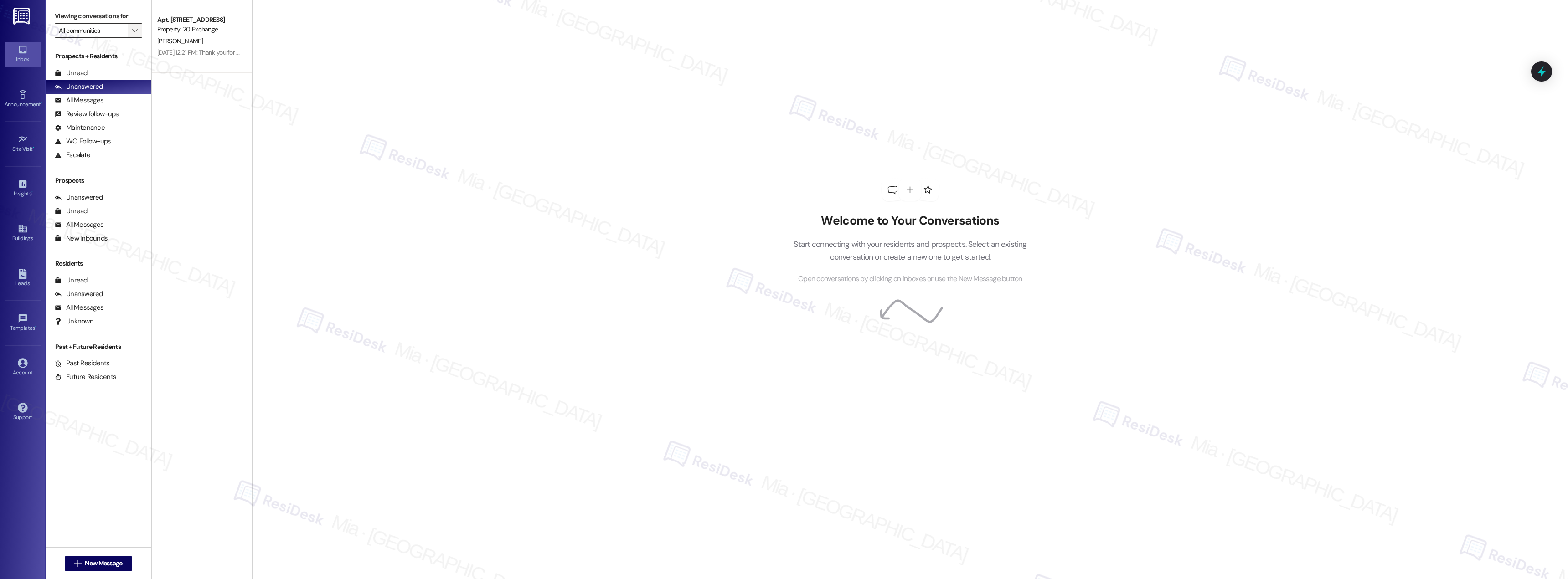
click at [132, 33] on icon "" at bounding box center [135, 30] width 5 height 7
click at [374, 88] on div "Welcome to Your Conversations Start connecting with your residents and prospect…" at bounding box center [910, 290] width 1316 height 579
click at [130, 31] on span "" at bounding box center [135, 30] width 9 height 15
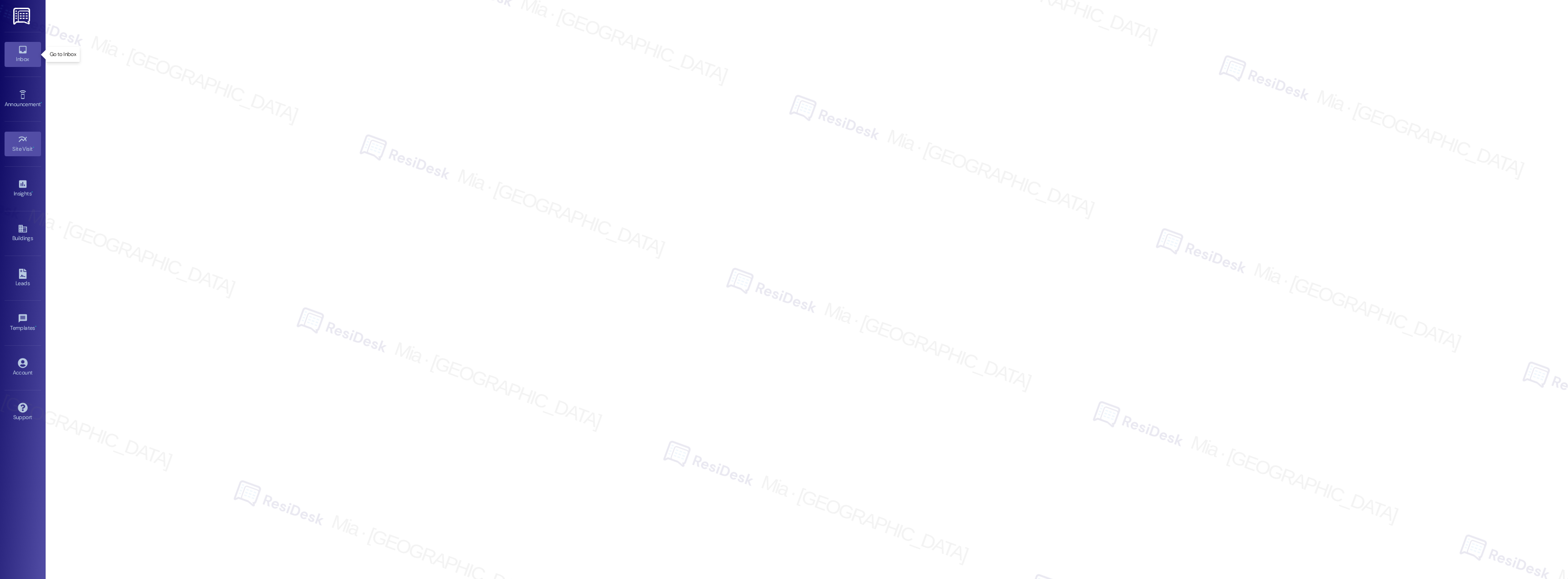
click at [26, 57] on div "Inbox" at bounding box center [23, 59] width 46 height 9
click at [18, 69] on div "Inbox Go to Inbox" at bounding box center [23, 54] width 37 height 44
click at [21, 59] on div "Inbox" at bounding box center [23, 59] width 46 height 9
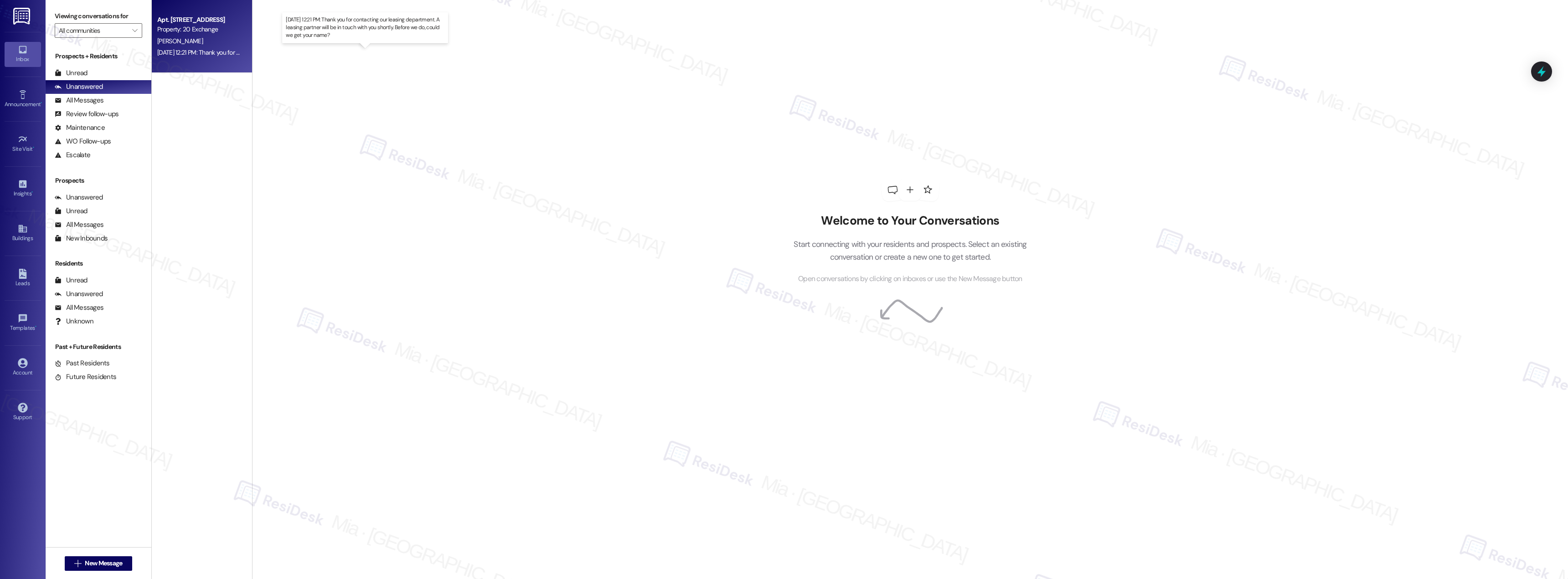
click at [172, 53] on div "Aug 26, 2025 at 12:21 PM: Thank you for contacting our leasing department. A le…" at bounding box center [361, 52] width 408 height 8
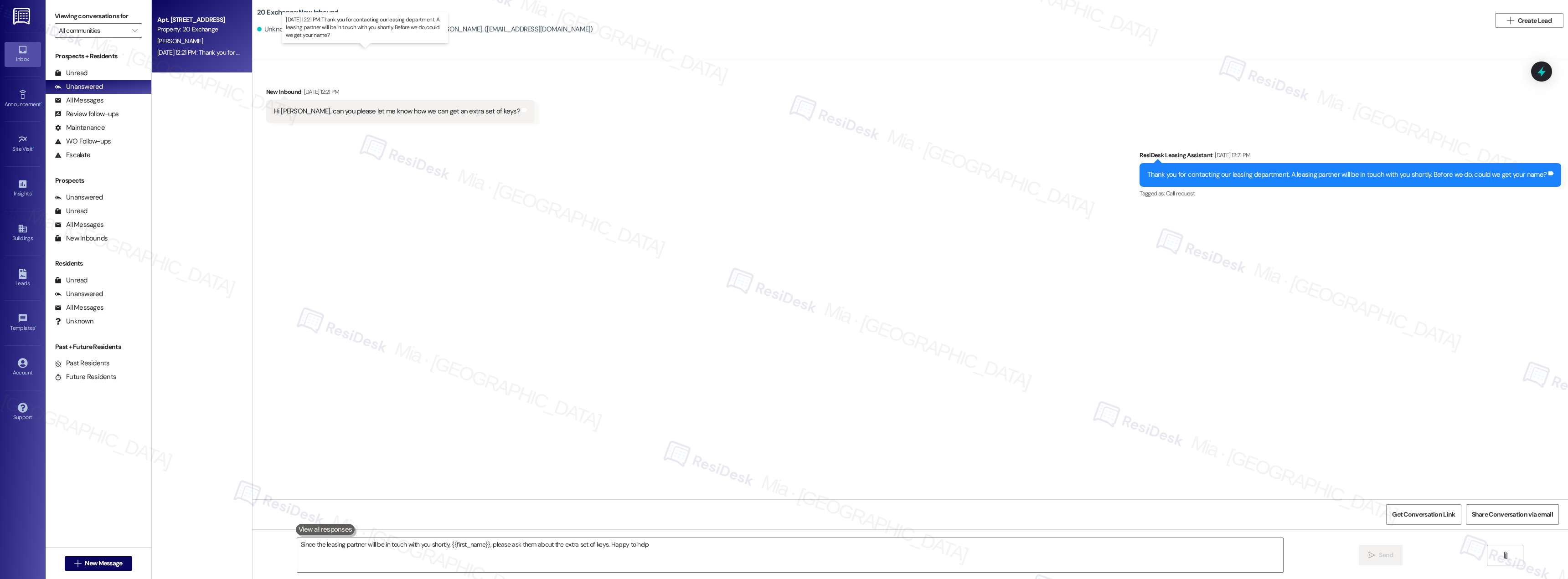
type textarea "Since the leasing partner will be in touch with you shortly, {{first_name}}, pl…"
click at [1409, 510] on span "Get Conversation Link" at bounding box center [1423, 515] width 63 height 10
